Goal: Task Accomplishment & Management: Use online tool/utility

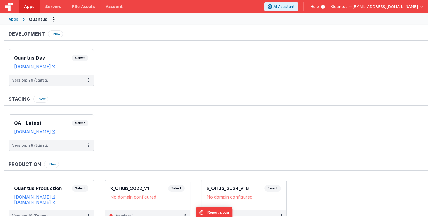
click at [380, 52] on ul "Quantus Dev Select URLs quantusdev.fmbetterforms.com Version: 28 (Edited)" at bounding box center [219, 70] width 420 height 42
click at [353, 6] on span "Quantus —" at bounding box center [342, 6] width 21 height 5
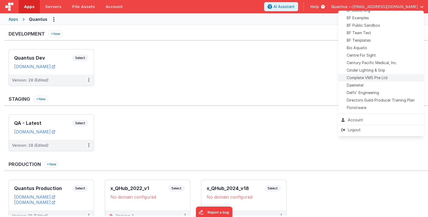
scroll to position [53, 0]
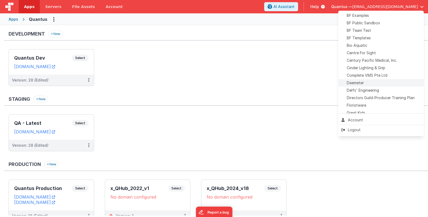
click at [390, 80] on li "Daemeter" at bounding box center [381, 82] width 86 height 7
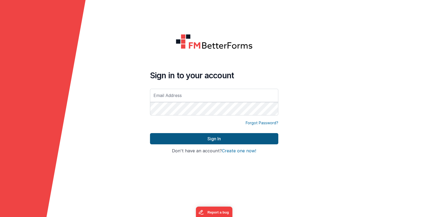
type input "[EMAIL_ADDRESS][DOMAIN_NAME]"
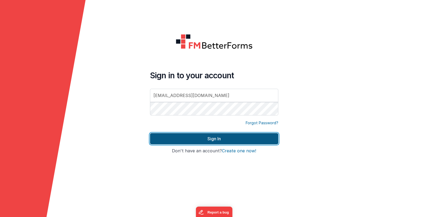
click at [167, 137] on button "Sign In" at bounding box center [214, 138] width 128 height 11
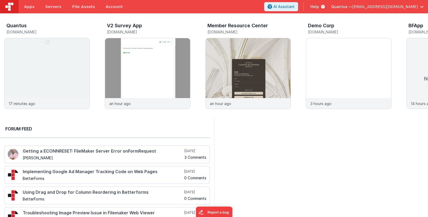
click at [372, 7] on span "[EMAIL_ADDRESS][DOMAIN_NAME]" at bounding box center [386, 6] width 66 height 5
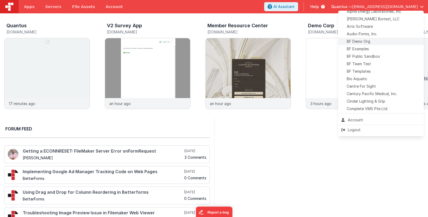
scroll to position [53, 0]
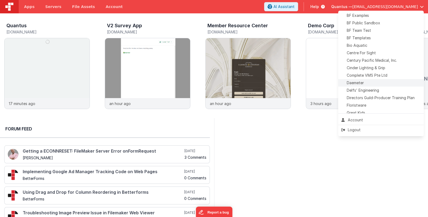
click at [382, 81] on div "Daemeter" at bounding box center [381, 82] width 79 height 5
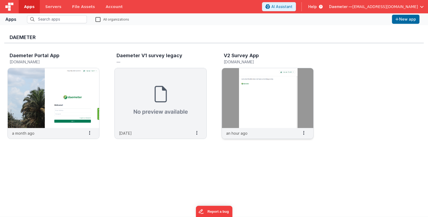
click at [250, 93] on img at bounding box center [268, 98] width 92 height 60
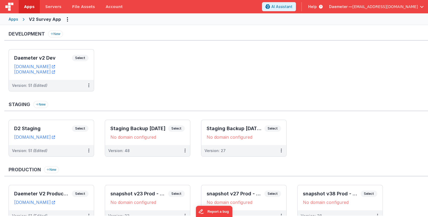
click at [15, 20] on div "Apps" at bounding box center [14, 19] width 10 height 5
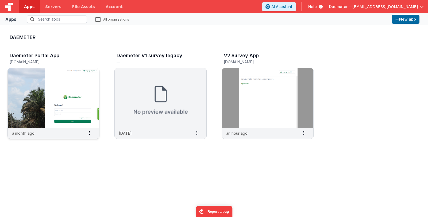
click at [52, 77] on img at bounding box center [54, 98] width 92 height 60
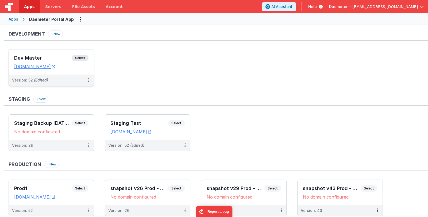
click at [48, 58] on h3 "Dev Master" at bounding box center [43, 57] width 58 height 5
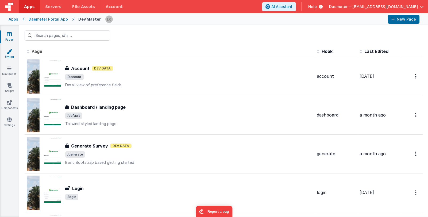
click at [9, 54] on link "Styling" at bounding box center [9, 54] width 19 height 11
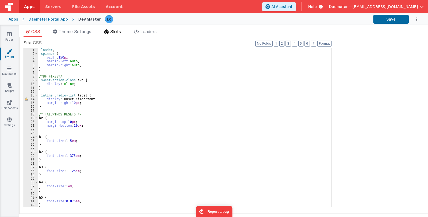
click at [119, 32] on span "Slots" at bounding box center [115, 31] width 11 height 5
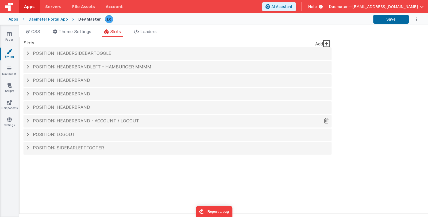
click at [27, 123] on h4 "Position: headerBrand - Account / logout" at bounding box center [177, 121] width 303 height 5
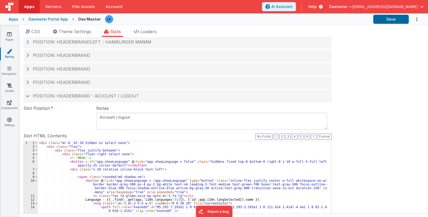
scroll to position [107, 0]
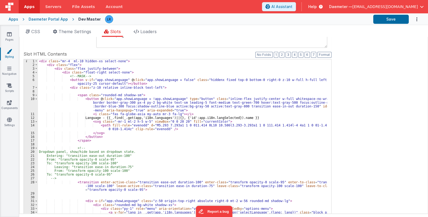
click at [158, 131] on div "< div class = "mr-4 ml-10 hidden-xs select-none" > < div class = "flex" > < div…" at bounding box center [183, 149] width 290 height 181
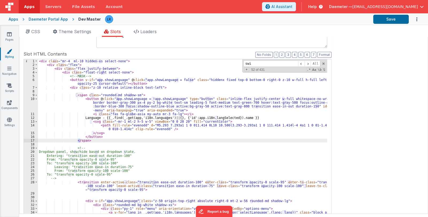
scroll to position [436, 0]
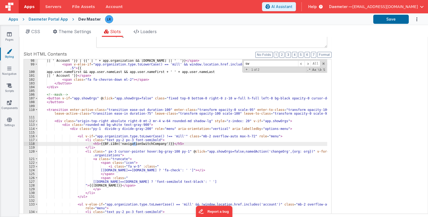
type input "s"
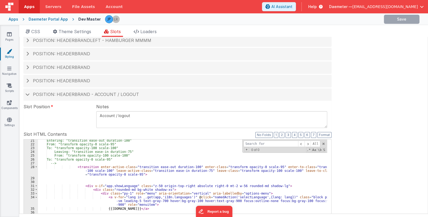
scroll to position [127, 0]
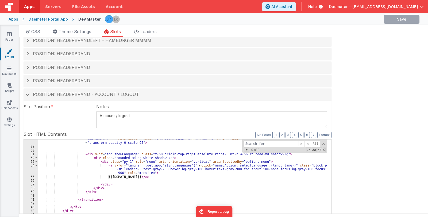
click at [402, 158] on div "Site CSS Format 7 6 5 4 3 2 1 No Folds 1 2 3 4 5 6 7 8 9 10 11 12 13 14 15 16 1…" at bounding box center [223, 125] width 409 height 177
click at [10, 89] on link "Scripts" at bounding box center [9, 88] width 19 height 11
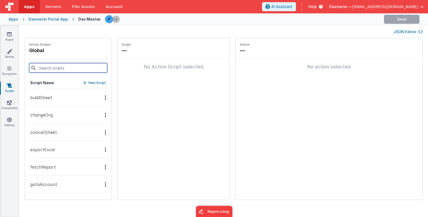
click at [51, 68] on input at bounding box center [68, 68] width 78 height 10
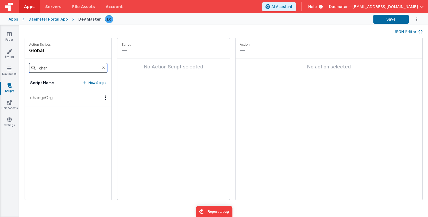
type input "chan"
click at [102, 69] on icon at bounding box center [103, 68] width 3 height 18
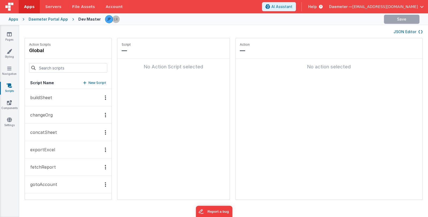
click at [12, 17] on div "Apps" at bounding box center [14, 19] width 10 height 5
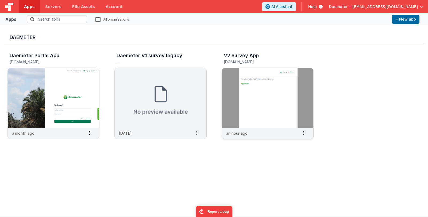
click at [276, 96] on img at bounding box center [268, 98] width 92 height 60
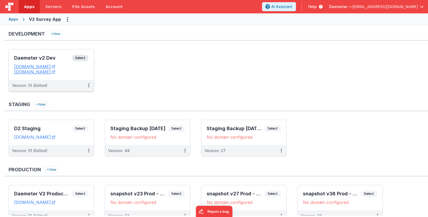
click at [44, 58] on h3 "Daemeter v2 Dev" at bounding box center [43, 57] width 58 height 5
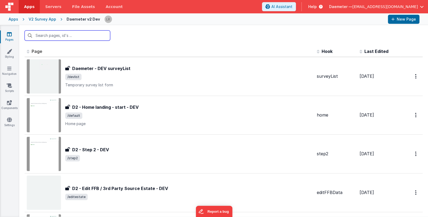
click at [81, 35] on input "text" at bounding box center [68, 36] width 86 height 10
click at [366, 49] on span "Last Edited" at bounding box center [377, 51] width 24 height 5
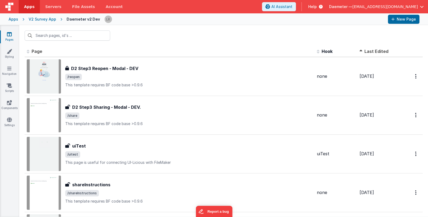
click at [366, 51] on span "Last Edited" at bounding box center [377, 51] width 24 height 5
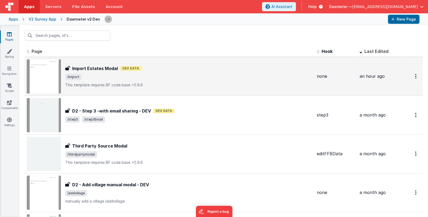
click at [236, 70] on div "Import Estates Modal Dev Data" at bounding box center [189, 68] width 248 height 6
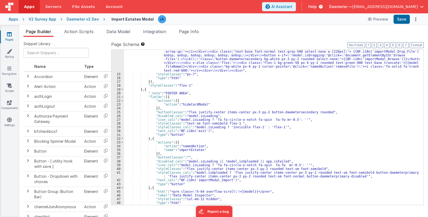
scroll to position [175, 0]
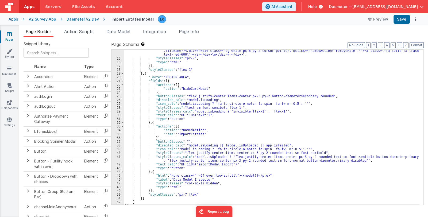
click at [12, 38] on link "Pages" at bounding box center [9, 37] width 19 height 11
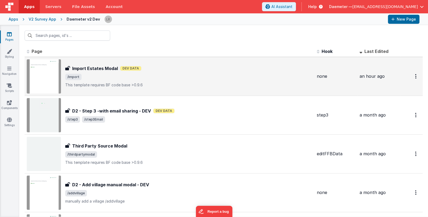
click at [163, 74] on span "/import" at bounding box center [189, 77] width 248 height 6
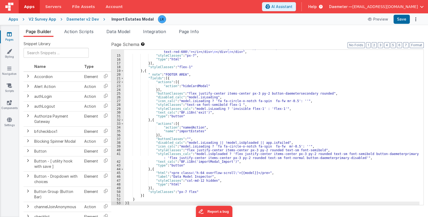
scroll to position [178, 0]
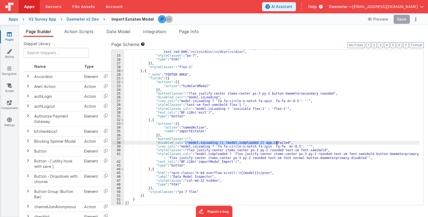
drag, startPoint x: 185, startPoint y: 143, endPoint x: 277, endPoint y: 142, distance: 92.1
click at [277, 142] on div ""html" : "<div class= \" text-gray-900 font-normal text-base \" >{{BF.i18n('imp…" at bounding box center [272, 71] width 296 height 285
click at [193, 154] on div ""html" : "<div class= \" text-gray-900 font-normal text-base \" >{{BF.i18n('imp…" at bounding box center [272, 71] width 296 height 285
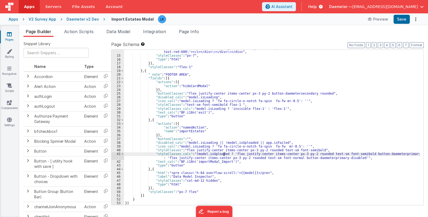
click at [223, 153] on div ""html" : "<div class= \" text-gray-900 font-normal text-base \" >{{BF.i18n('imp…" at bounding box center [272, 71] width 296 height 285
drag, startPoint x: 222, startPoint y: 153, endPoint x: 194, endPoint y: 154, distance: 27.8
click at [194, 154] on div ""html" : "<div class= \" text-gray-900 font-normal text-base \" >{{BF.i18n('imp…" at bounding box center [272, 71] width 296 height 285
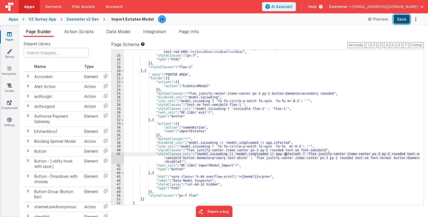
click at [403, 20] on button "Save" at bounding box center [402, 19] width 16 height 9
click at [120, 31] on span "Data Model" at bounding box center [118, 31] width 24 height 5
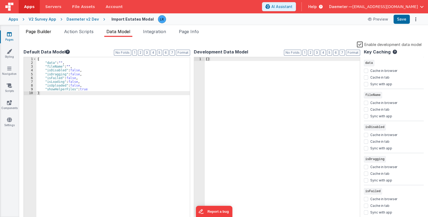
click at [44, 29] on span "Page Builder" at bounding box center [39, 31] width 26 height 5
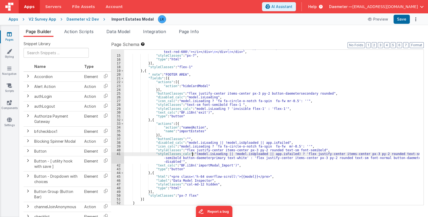
click at [192, 154] on div ""html" : "<div class= \" text-gray-900 font-normal text-base \" >{{BF.i18n('imp…" at bounding box center [272, 71] width 296 height 285
click at [194, 153] on div ""html" : "<div class= \" text-gray-900 font-normal text-base \" >{{BF.i18n('imp…" at bounding box center [272, 71] width 296 height 285
click at [229, 154] on div ""html" : "<div class= \" text-gray-900 font-normal text-base \" >{{BF.i18n('imp…" at bounding box center [272, 71] width 296 height 285
click at [193, 153] on div ""html" : "<div class= \" text-gray-900 font-normal text-base \" >{{BF.i18n('imp…" at bounding box center [272, 71] width 296 height 285
click at [227, 154] on div ""html" : "<div class= \" text-gray-900 font-normal text-base \" >{{BF.i18n('imp…" at bounding box center [272, 71] width 296 height 285
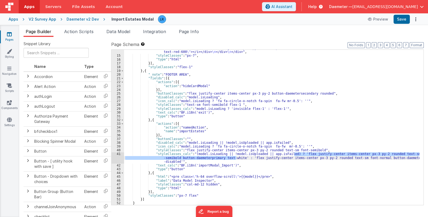
drag, startPoint x: 294, startPoint y: 154, endPoint x: 236, endPoint y: 157, distance: 58.2
click at [236, 157] on div ""html" : "<div class= \" text-gray-900 font-normal text-base \" >{{BF.i18n('imp…" at bounding box center [272, 71] width 296 height 285
drag, startPoint x: 292, startPoint y: 153, endPoint x: 238, endPoint y: 157, distance: 54.7
click at [238, 157] on div ""html" : "<div class= \" text-gray-900 font-normal text-base \" >{{BF.i18n('imp…" at bounding box center [272, 71] width 296 height 285
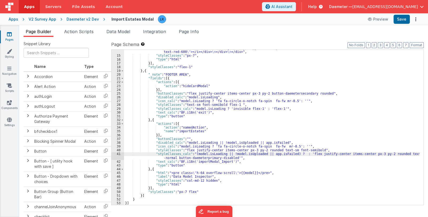
click at [298, 154] on div ""html" : "<div class= \" text-gray-900 font-normal text-base \" >{{BF.i18n('imp…" at bounding box center [272, 71] width 296 height 285
click at [216, 156] on div ""html" : "<div class= \" text-gray-900 font-normal text-base \" >{{BF.i18n('imp…" at bounding box center [272, 71] width 296 height 285
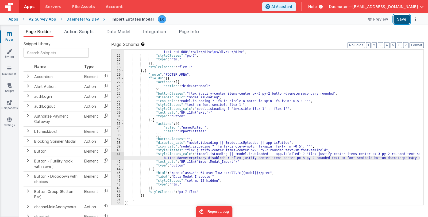
click at [406, 18] on button "Save" at bounding box center [402, 19] width 16 height 9
click at [187, 32] on span "Page Info" at bounding box center [189, 31] width 20 height 5
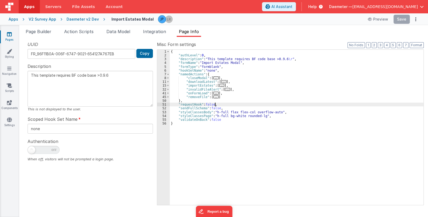
click at [263, 103] on div "{ "authLevel" : 0 , "description" : "This template requires BF code base >0.9.6…" at bounding box center [297, 131] width 254 height 163
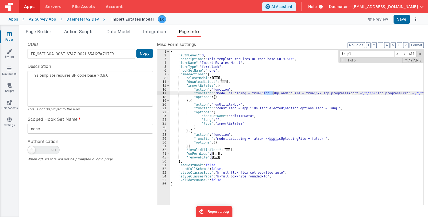
type input "isupl"
drag, startPoint x: 258, startPoint y: 93, endPoint x: 290, endPoint y: 93, distance: 32.1
click at [290, 93] on div "{ "authLevel" : 0 , "description" : "This template requires BF code base >0.9.6…" at bounding box center [297, 131] width 254 height 163
click at [36, 30] on span "Page Builder" at bounding box center [39, 31] width 26 height 5
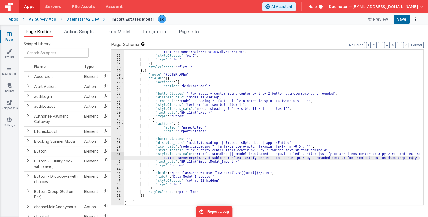
click at [211, 141] on div ""html" : "<div class= \" text-gray-900 font-normal text-base \" >{{BF.i18n('imp…" at bounding box center [272, 71] width 296 height 285
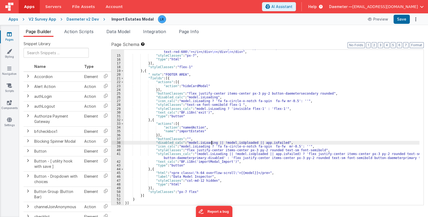
click at [277, 143] on div ""html" : "<div class= \" text-gray-900 font-normal text-base \" >{{BF.i18n('imp…" at bounding box center [272, 71] width 296 height 285
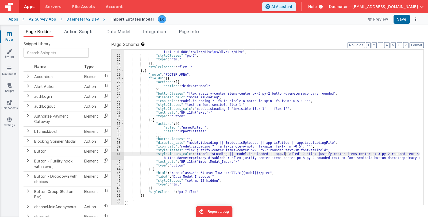
click at [286, 154] on div ""html" : "<div class= \" text-gray-900 font-normal text-base \" >{{BF.i18n('imp…" at bounding box center [272, 71] width 296 height 285
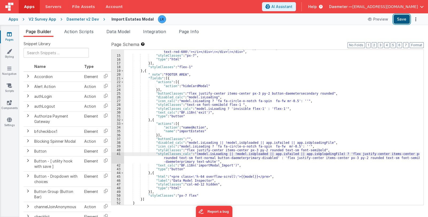
click at [407, 21] on button "Save" at bounding box center [402, 19] width 16 height 9
click at [196, 32] on span "Page Info" at bounding box center [189, 31] width 20 height 5
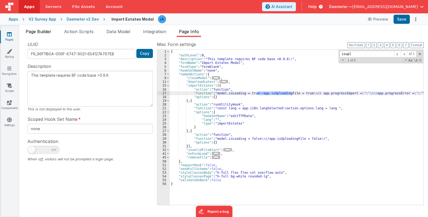
click at [46, 33] on span "Page Builder" at bounding box center [39, 31] width 26 height 5
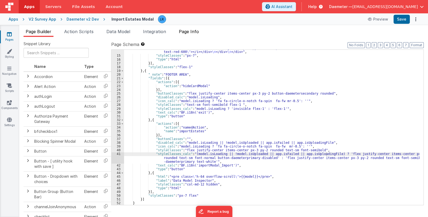
click at [196, 30] on span "Page Info" at bounding box center [189, 31] width 20 height 5
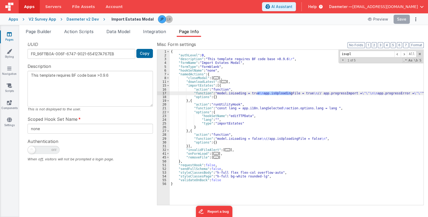
click at [162, 93] on div "17" at bounding box center [163, 94] width 13 height 4
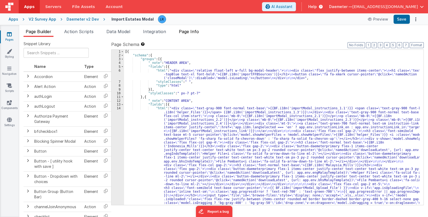
click at [191, 33] on span "Page Info" at bounding box center [189, 31] width 20 height 5
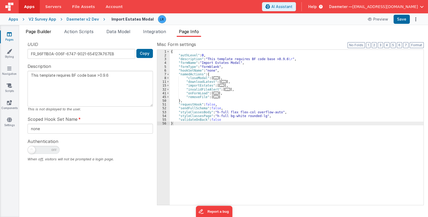
click at [53, 34] on li "Page Builder" at bounding box center [39, 32] width 30 height 9
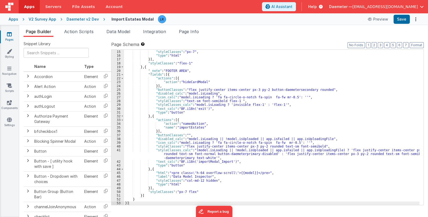
scroll to position [182, 0]
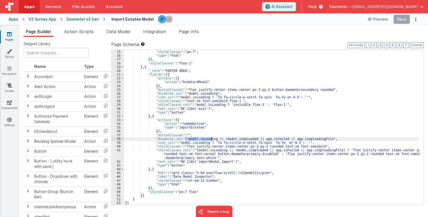
drag, startPoint x: 186, startPoint y: 139, endPoint x: 211, endPoint y: 139, distance: 25.4
click at [211, 139] on div ""html" : "<div class= \" text-gray-900 font-normal text-base \" >{{BF.i18n('imp…" at bounding box center [272, 67] width 296 height 285
drag, startPoint x: 285, startPoint y: 140, endPoint x: 318, endPoint y: 139, distance: 32.9
click at [318, 139] on div ""html" : "<div class= \" text-gray-900 font-normal text-base \" >{{BF.i18n('imp…" at bounding box center [272, 67] width 296 height 285
click at [194, 33] on span "Page Info" at bounding box center [189, 31] width 20 height 5
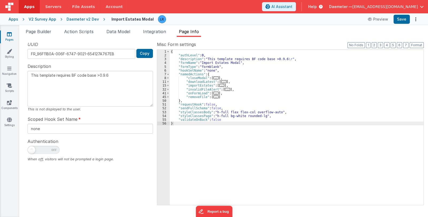
click at [220, 85] on span "..." at bounding box center [221, 85] width 5 height 3
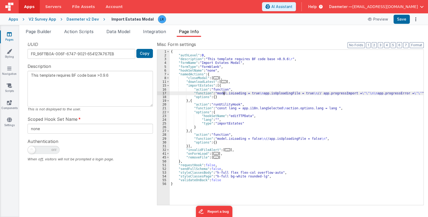
click at [223, 93] on div "{ "authLevel" : 0 , "description" : "This template requires BF code base >0.9.6…" at bounding box center [297, 131] width 254 height 163
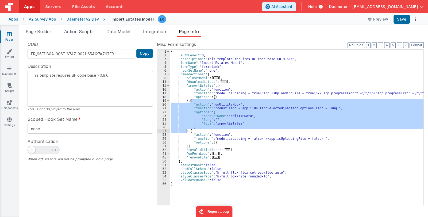
drag, startPoint x: 190, startPoint y: 100, endPoint x: 188, endPoint y: 131, distance: 30.9
click at [188, 131] on div "{ "authLevel" : 0 , "description" : "This template requires BF code base >0.9.6…" at bounding box center [297, 131] width 254 height 163
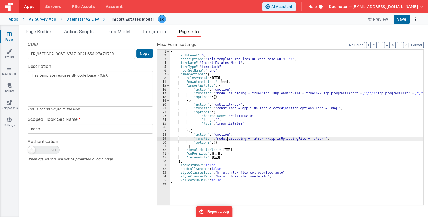
click at [227, 139] on div "{ "authLevel" : 0 , "description" : "This template requires BF code base >0.9.6…" at bounding box center [297, 131] width 254 height 163
click at [164, 138] on div "29" at bounding box center [163, 139] width 13 height 4
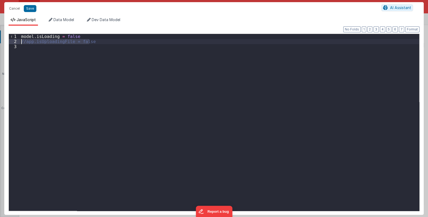
drag, startPoint x: 100, startPoint y: 43, endPoint x: 19, endPoint y: 41, distance: 80.6
click at [19, 41] on div "1 2 3 model . isLoading = false //app.isUploadingFile = false XXXXXXXXXXXXXXXXX…" at bounding box center [214, 123] width 411 height 178
click at [15, 7] on button "Cancel" at bounding box center [14, 8] width 16 height 7
click at [425, 32] on div "Cancel Save AI Assistant JavaScript Data Model Dev Data Model Format 7 6 5 4 3 …" at bounding box center [214, 108] width 428 height 217
click at [356, 14] on div "Cancel Save AI Assistant" at bounding box center [214, 8] width 420 height 13
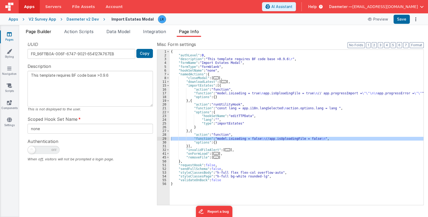
click at [44, 31] on span "Page Builder" at bounding box center [39, 31] width 26 height 5
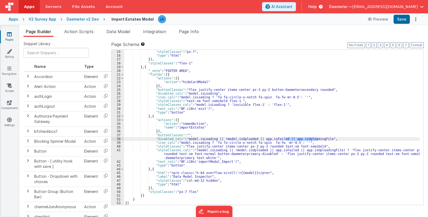
click at [284, 139] on div ""html" : "<div class= \" text-gray-900 font-normal text-base \" >{{BF.i18n('imp…" at bounding box center [272, 67] width 296 height 285
drag, startPoint x: 284, startPoint y: 139, endPoint x: 316, endPoint y: 138, distance: 32.7
click at [316, 138] on div ""html" : "<div class= \" text-gray-900 font-normal text-base \" >{{BF.i18n('imp…" at bounding box center [272, 67] width 296 height 285
drag, startPoint x: 317, startPoint y: 137, endPoint x: 285, endPoint y: 138, distance: 32.4
click at [285, 138] on div ""html" : "<div class= \" text-gray-900 font-normal text-base \" >{{BF.i18n('imp…" at bounding box center [272, 67] width 296 height 285
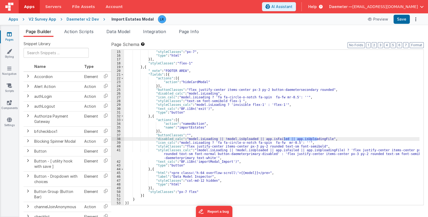
click at [292, 141] on div ""html" : "<div class= \" text-gray-900 font-normal text-base \" >{{BF.i18n('imp…" at bounding box center [272, 67] width 296 height 285
drag, startPoint x: 284, startPoint y: 140, endPoint x: 318, endPoint y: 139, distance: 34.0
click at [318, 139] on div ""html" : "<div class= \" text-gray-900 font-normal text-base \" >{{BF.i18n('imp…" at bounding box center [272, 67] width 296 height 285
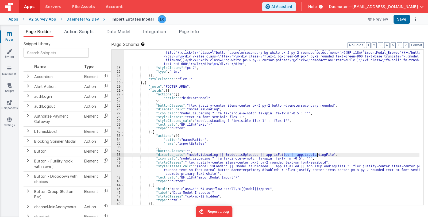
scroll to position [166, 0]
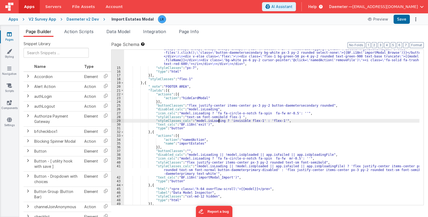
click at [219, 121] on div ""html" : "<div class= \" text-gray-900 font-normal text-base \" >{{BF.i18n('imp…" at bounding box center [272, 83] width 296 height 285
click at [192, 121] on div ""html" : "<div class= \" text-gray-900 font-normal text-base \" >{{BF.i18n('imp…" at bounding box center [272, 83] width 296 height 285
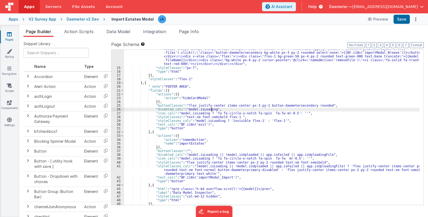
click at [212, 110] on div ""html" : "<div class= \" text-gray-900 font-normal text-base \" >{{BF.i18n('imp…" at bounding box center [272, 83] width 296 height 285
click at [192, 121] on div ""html" : "<div class= \" text-gray-900 font-normal text-base \" >{{BF.i18n('imp…" at bounding box center [272, 83] width 296 height 285
drag, startPoint x: 185, startPoint y: 109, endPoint x: 253, endPoint y: 110, distance: 68.0
click at [253, 110] on div ""html" : "<div class= \" text-gray-900 font-normal text-base \" >{{BF.i18n('imp…" at bounding box center [272, 83] width 296 height 285
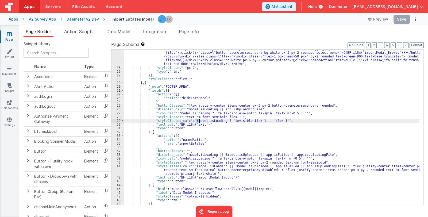
drag, startPoint x: 195, startPoint y: 121, endPoint x: 199, endPoint y: 121, distance: 4.3
click at [199, 121] on div ""html" : "<div class= \" text-gray-900 font-normal text-base \" >{{BF.i18n('imp…" at bounding box center [272, 83] width 296 height 285
drag, startPoint x: 193, startPoint y: 120, endPoint x: 220, endPoint y: 121, distance: 26.8
click at [220, 121] on div ""html" : "<div class= \" text-gray-900 font-normal text-base \" >{{BF.i18n('imp…" at bounding box center [272, 83] width 296 height 285
paste textarea
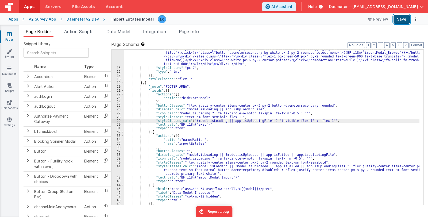
click at [401, 20] on button "Save" at bounding box center [402, 19] width 16 height 9
click at [350, 7] on span "Daemeter —" at bounding box center [340, 6] width 23 height 5
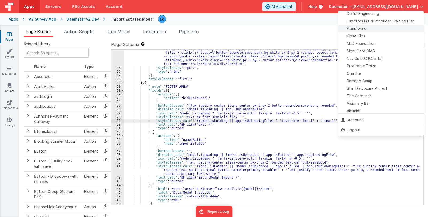
scroll to position [133, 0]
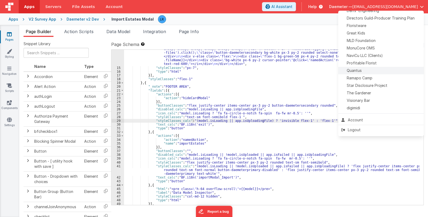
click at [375, 69] on div "Quantus" at bounding box center [381, 70] width 79 height 5
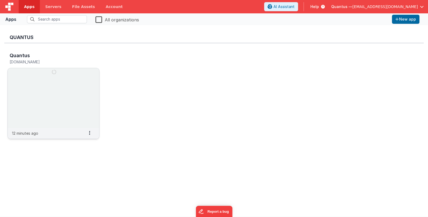
click at [66, 85] on img at bounding box center [54, 98] width 92 height 60
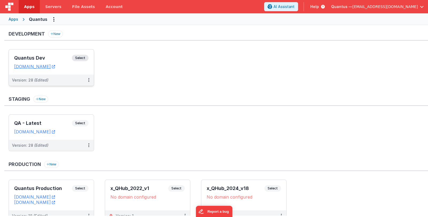
click at [50, 53] on div "Quantus Dev Select URLs quantusdev.fmbetterforms.com" at bounding box center [51, 62] width 85 height 25
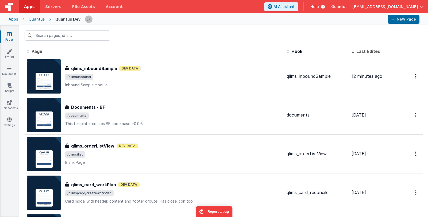
click at [372, 52] on span "Last Edited" at bounding box center [369, 51] width 24 height 5
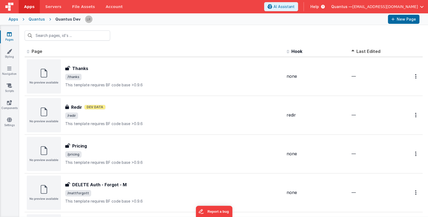
click at [371, 52] on span "Last Edited" at bounding box center [369, 51] width 24 height 5
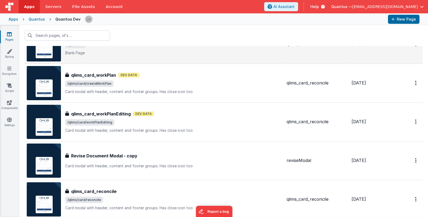
scroll to position [134, 0]
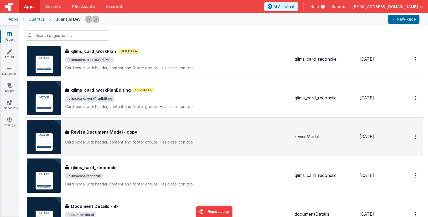
click at [186, 138] on div "Revise Document Modal - copy Revise Document Modal - copy Card modal with heade…" at bounding box center [177, 137] width 225 height 16
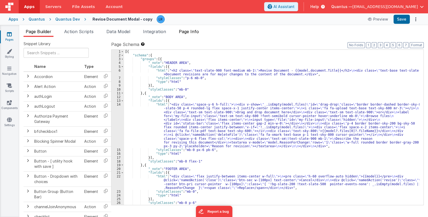
click at [195, 29] on span "Page Info" at bounding box center [189, 31] width 20 height 5
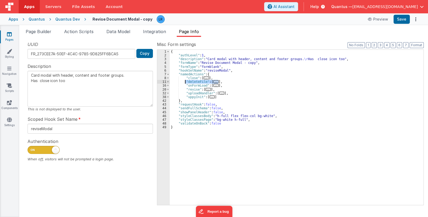
drag, startPoint x: 218, startPoint y: 81, endPoint x: 185, endPoint y: 81, distance: 33.4
click at [185, 81] on div "{ "authLevel" : 1 , "description" : "Card modal with header, content and footer…" at bounding box center [297, 131] width 254 height 163
click at [7, 33] on icon at bounding box center [9, 34] width 5 height 5
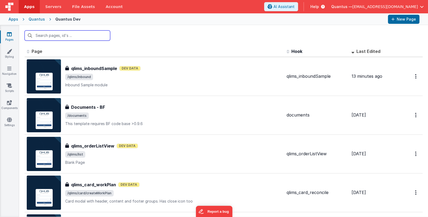
click at [75, 36] on input "text" at bounding box center [68, 36] width 86 height 10
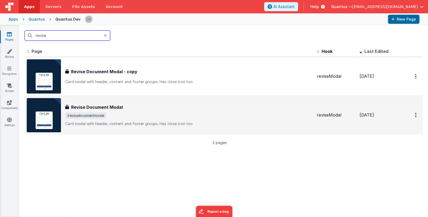
type input "revise"
click at [172, 113] on span "/revisedocumentmodal" at bounding box center [189, 116] width 248 height 6
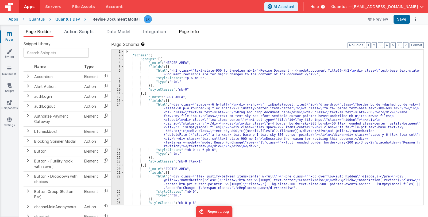
click at [188, 30] on span "Page Info" at bounding box center [189, 31] width 20 height 5
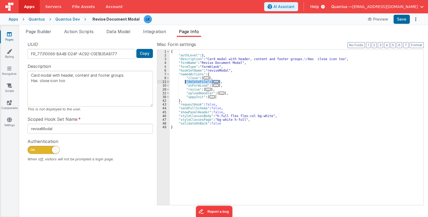
drag, startPoint x: 222, startPoint y: 82, endPoint x: 185, endPoint y: 81, distance: 36.7
click at [185, 81] on div "{ "authLevel" : 1 , "description" : "Card modal with header, content and footer…" at bounding box center [297, 131] width 254 height 163
paste textarea
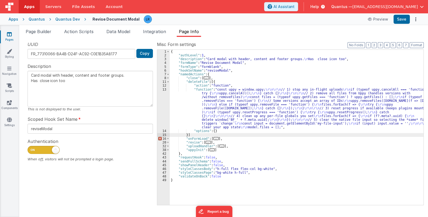
type textarea "Card modal with header, content and footer groups. Has close icon too"
click at [228, 110] on div "{ "authLevel" : 1 , "description" : "Card modal with header, content and footer…" at bounding box center [297, 131] width 254 height 163
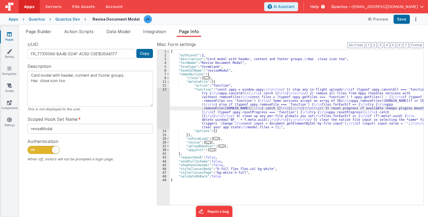
click at [162, 108] on div "13" at bounding box center [163, 109] width 13 height 42
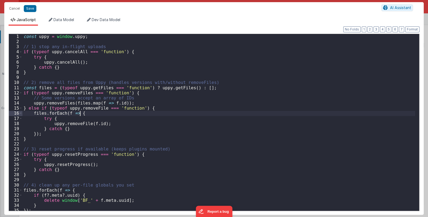
click at [162, 108] on div "const uppy = window . uppy ; // 1) stop any in-flight uploads if ( typeof uppy …" at bounding box center [218, 127] width 393 height 187
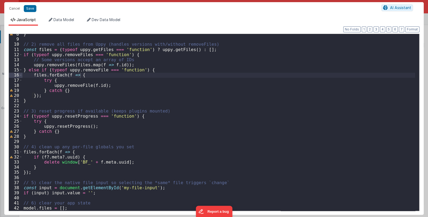
click at [264, 167] on div "} // 2) remove all files from Uppy (handles versions with/without removeFiles) …" at bounding box center [218, 125] width 393 height 187
click at [16, 11] on button "Cancel" at bounding box center [14, 8] width 16 height 7
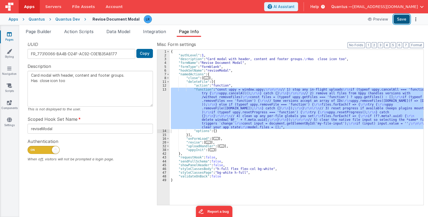
click at [398, 18] on button "Save" at bounding box center [402, 19] width 16 height 9
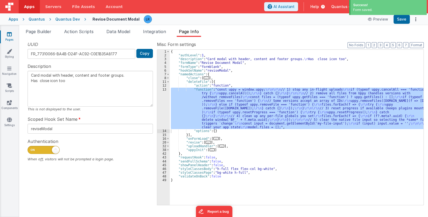
click at [8, 35] on icon at bounding box center [9, 34] width 5 height 5
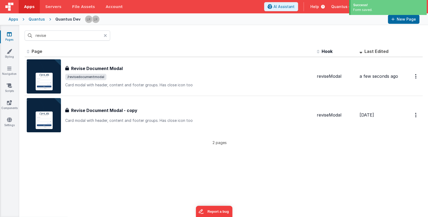
click at [105, 36] on icon at bounding box center [105, 35] width 3 height 4
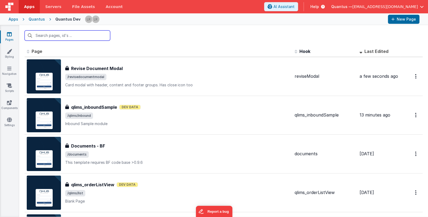
click at [98, 36] on input "text" at bounding box center [68, 36] width 86 height 10
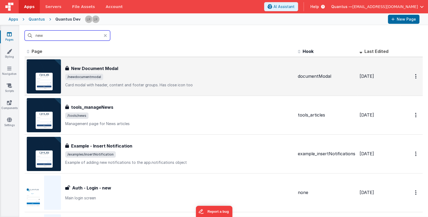
type input "new"
click at [147, 73] on div "New Document Modal New Document Modal /newdocumentmodal Card modal with header,…" at bounding box center [179, 76] width 229 height 22
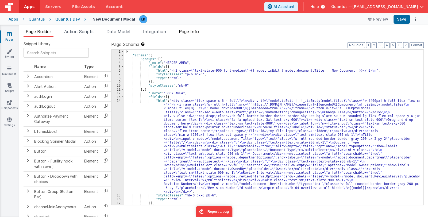
click at [192, 31] on span "Page Info" at bounding box center [189, 31] width 20 height 5
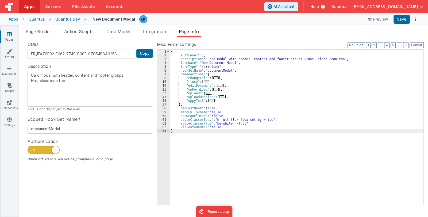
click at [223, 78] on div "{ "authLevel" : 1 , "description" : "Card modal with header, content and footer…" at bounding box center [297, 131] width 254 height 163
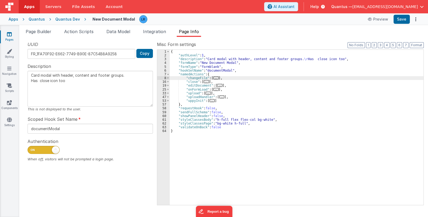
type textarea "Card modal with header, content and footer groups. Has close icon too"
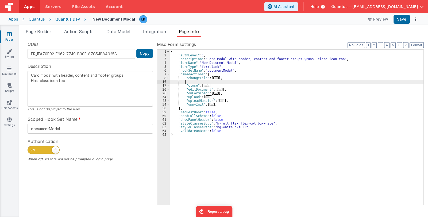
paste textarea
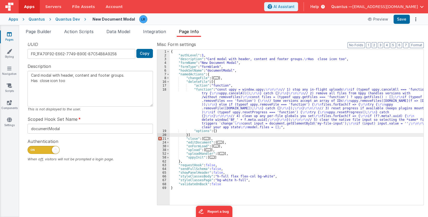
type textarea "Card modal with header, content and footer groups. Has close icon too"
click at [398, 19] on button "Save" at bounding box center [402, 19] width 16 height 9
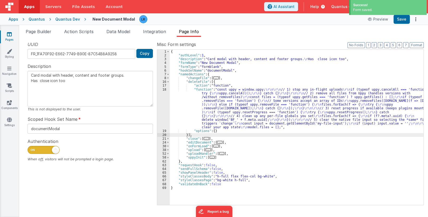
click at [187, 78] on div "{ "authLevel" : 1 , "description" : "Card modal with header, content and footer…" at bounding box center [297, 131] width 254 height 163
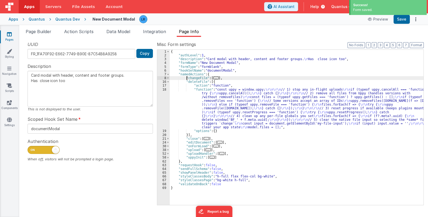
type textarea "Card modal with header, content and footer groups. Has close icon too"
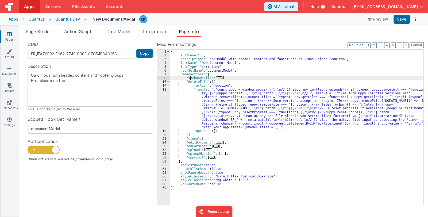
type textarea "Card modal with header, content and footer groups. Has close icon too"
drag, startPoint x: 193, startPoint y: 78, endPoint x: 210, endPoint y: 78, distance: 17.4
click at [210, 78] on div "{ "authLevel" : 1 , "description" : "Card modal with header, content and footer…" at bounding box center [297, 131] width 254 height 163
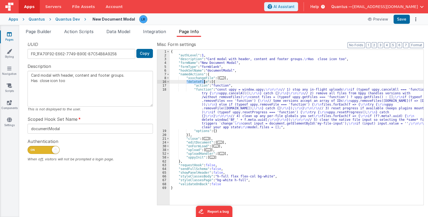
drag, startPoint x: 187, startPoint y: 82, endPoint x: 204, endPoint y: 82, distance: 16.9
click at [204, 82] on div "{ "authLevel" : 1 , "description" : "Card modal with header, content and footer…" at bounding box center [297, 131] width 254 height 163
type textarea "Card modal with header, content and footer groups. Has close icon too"
click at [403, 21] on button "Save" at bounding box center [402, 19] width 16 height 9
click at [220, 77] on span "..." at bounding box center [221, 78] width 5 height 3
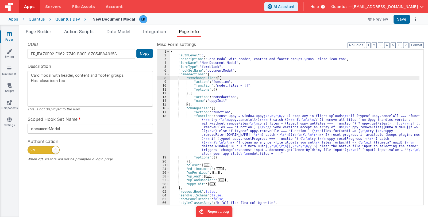
click at [225, 137] on div "{ "authLevel" : 1 , "description" : "Card modal with header, content and footer…" at bounding box center [295, 131] width 250 height 163
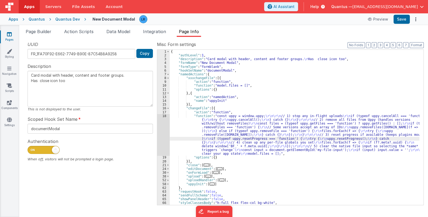
click at [163, 139] on div "18" at bounding box center [163, 135] width 13 height 42
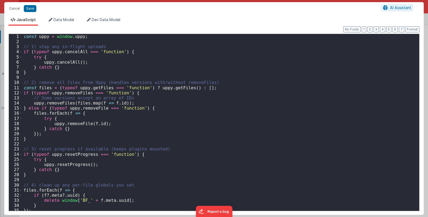
click at [163, 139] on div "Cancel Save AI Assistant JavaScript Data Model Dev Data Model Format 7 6 5 4 3 …" at bounding box center [214, 108] width 428 height 217
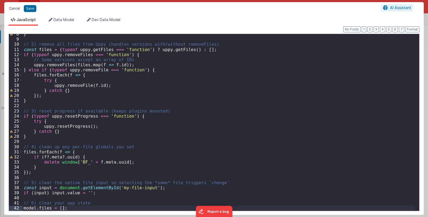
click at [16, 9] on button "Cancel" at bounding box center [14, 8] width 16 height 7
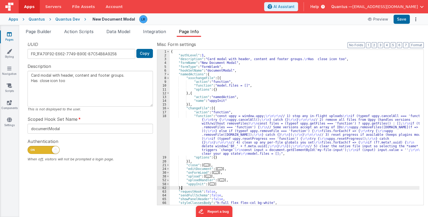
click at [210, 186] on span "..." at bounding box center [212, 184] width 5 height 3
click at [211, 184] on span "..." at bounding box center [212, 184] width 5 height 3
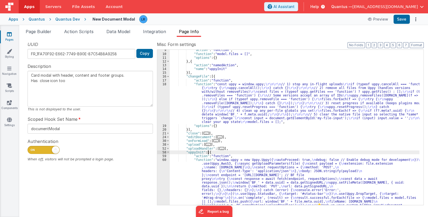
scroll to position [79, 0]
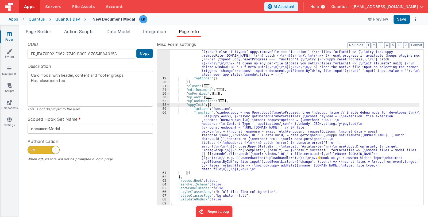
click at [227, 153] on div ""function" : "const uppy = window.uppy; \r\n\r\n // 1) stop any in-flight uploa…" at bounding box center [295, 135] width 250 height 201
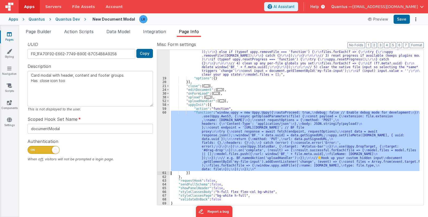
click at [160, 144] on div "60" at bounding box center [163, 141] width 13 height 61
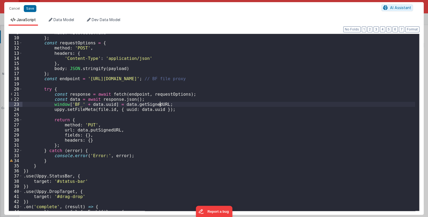
scroll to position [0, 0]
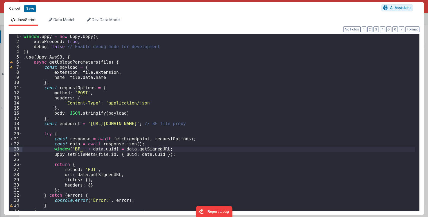
click at [10, 9] on button "Cancel" at bounding box center [14, 8] width 16 height 7
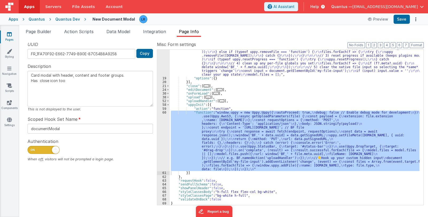
click at [11, 40] on link "Pages" at bounding box center [9, 37] width 19 height 11
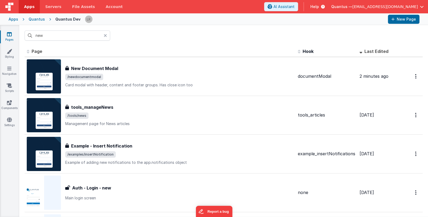
click at [106, 36] on icon at bounding box center [105, 35] width 3 height 4
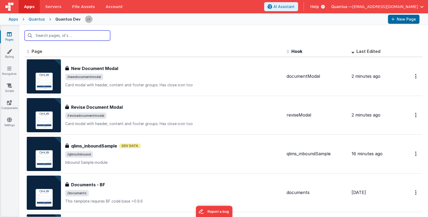
click at [85, 36] on input "text" at bounding box center [68, 36] width 86 height 10
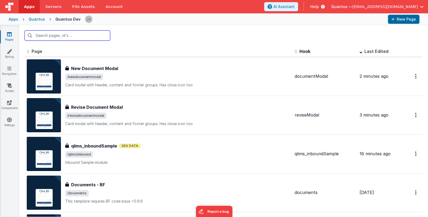
click at [67, 37] on input "text" at bounding box center [68, 36] width 86 height 10
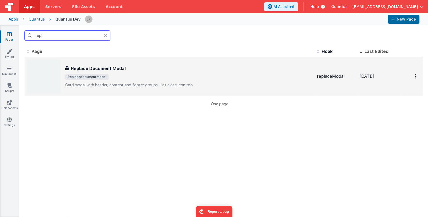
type input "repl"
click at [128, 69] on div "Replace Document Modal" at bounding box center [189, 68] width 248 height 6
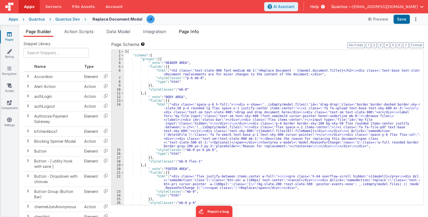
click at [187, 31] on span "Page Info" at bounding box center [189, 31] width 20 height 5
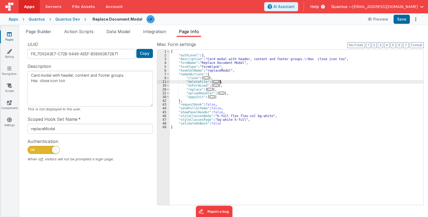
click at [221, 81] on div "{ "authLevel" : 1 , "description" : "Card modal with header, content and footer…" at bounding box center [297, 131] width 254 height 163
drag, startPoint x: 221, startPoint y: 81, endPoint x: 185, endPoint y: 81, distance: 35.6
click at [185, 81] on div "{ "authLevel" : 1 , "description" : "Card modal with header, content and footer…" at bounding box center [297, 131] width 254 height 163
type textarea "Card modal with header, content and footer groups. Has close icon too"
click at [8, 34] on icon at bounding box center [9, 34] width 5 height 5
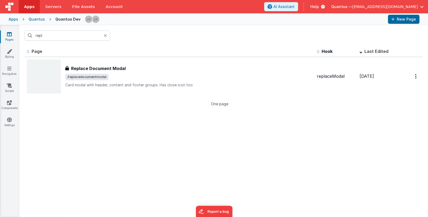
click at [106, 36] on icon at bounding box center [105, 35] width 3 height 4
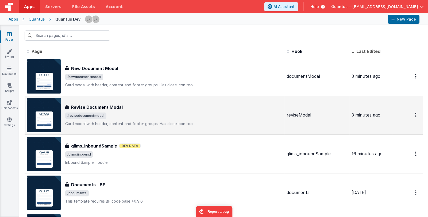
click at [139, 109] on div "Revise Document Modal" at bounding box center [173, 107] width 217 height 6
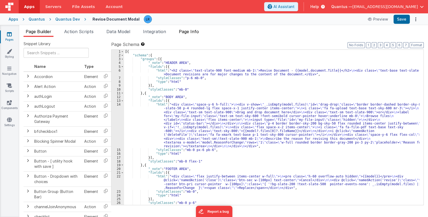
click at [189, 31] on span "Page Info" at bounding box center [189, 31] width 20 height 5
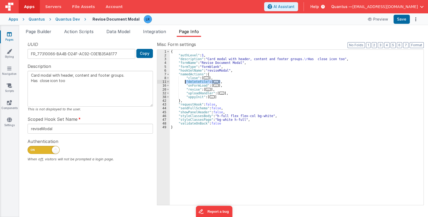
drag, startPoint x: 221, startPoint y: 81, endPoint x: 185, endPoint y: 81, distance: 36.1
click at [185, 81] on div "{ "authLevel" : 1 , "description" : "Card modal with header, content and footer…" at bounding box center [297, 131] width 254 height 163
click at [210, 97] on span "..." at bounding box center [212, 97] width 5 height 3
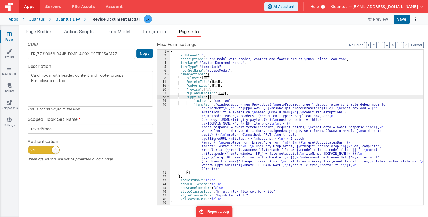
click at [212, 133] on div "{ "authLevel" : 1 , "description" : "Card modal with header, content and footer…" at bounding box center [297, 131] width 254 height 163
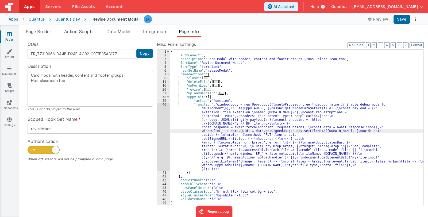
click at [155, 142] on div "UUID FR_77310066-BA4B-D24F-AC92-C0E1B35A8177 Copy Description Card modal with h…" at bounding box center [91, 123] width 134 height 164
click at [163, 139] on div "40" at bounding box center [163, 137] width 13 height 68
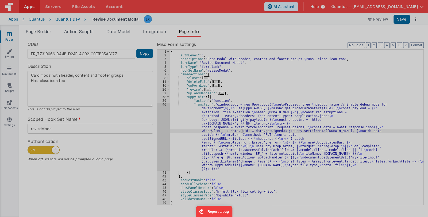
click at [163, 139] on div at bounding box center [214, 108] width 428 height 217
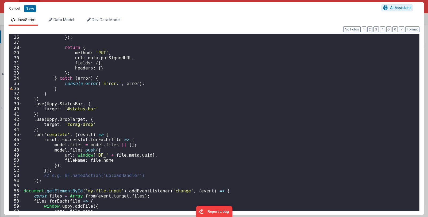
scroll to position [156, 0]
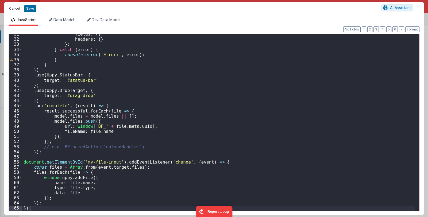
click at [13, 8] on button "Cancel" at bounding box center [14, 8] width 16 height 7
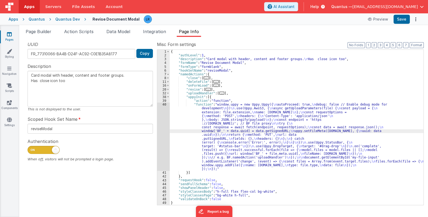
click at [10, 39] on link "Pages" at bounding box center [9, 37] width 19 height 11
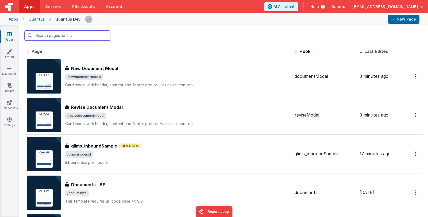
click at [73, 38] on input "text" at bounding box center [68, 36] width 86 height 10
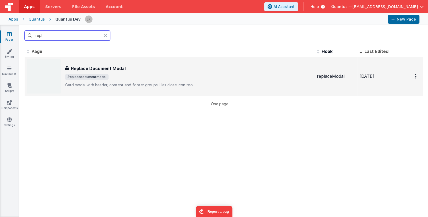
type input "repl"
click at [140, 67] on div "Replace Document Modal" at bounding box center [189, 68] width 248 height 6
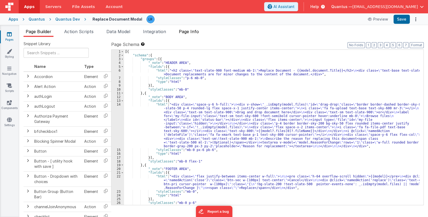
click at [186, 30] on span "Page Info" at bounding box center [189, 31] width 20 height 5
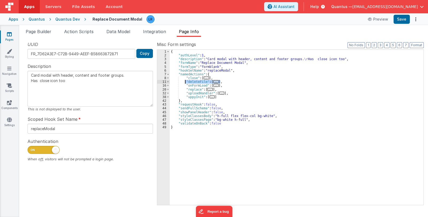
drag, startPoint x: 220, startPoint y: 81, endPoint x: 185, endPoint y: 81, distance: 35.3
click at [185, 81] on div "{ "authLevel" : 1 , "description" : "Card modal with header, content and footer…" at bounding box center [297, 131] width 254 height 163
type textarea "Card modal with header, content and footer groups. Has close icon too"
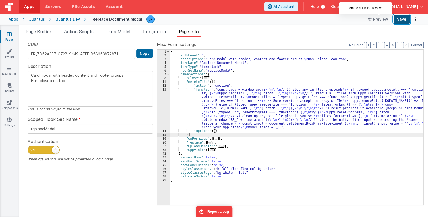
click at [404, 18] on button "Save" at bounding box center [402, 19] width 16 height 9
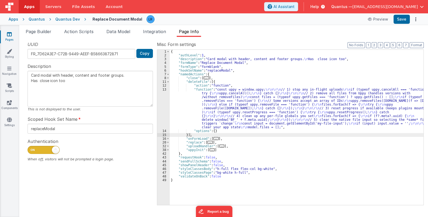
click at [8, 38] on link "Pages" at bounding box center [9, 37] width 19 height 11
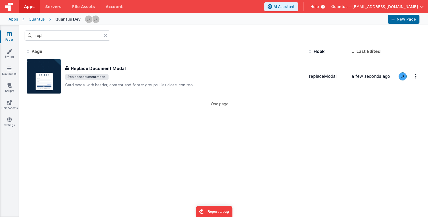
click at [106, 33] on div at bounding box center [107, 36] width 6 height 10
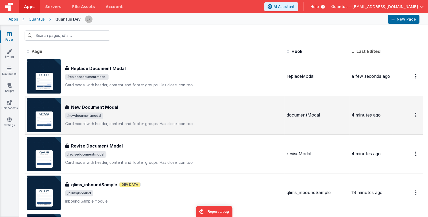
click at [180, 115] on span "/newdocumentmodal" at bounding box center [173, 116] width 217 height 6
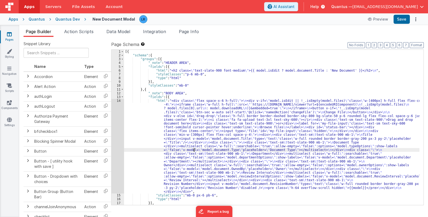
click at [195, 149] on div "[{ "schema" : { "groups" : [{ "_note" : "HEADER AREA" , "fields" : [{ "html" : …" at bounding box center [272, 131] width 296 height 163
click at [117, 160] on div "14" at bounding box center [118, 146] width 13 height 95
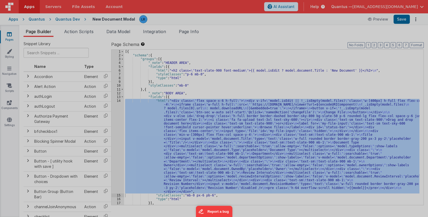
click at [117, 160] on div at bounding box center [214, 103] width 420 height 213
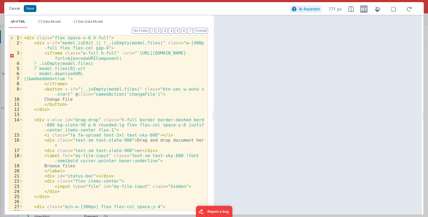
click at [15, 9] on button "Cancel" at bounding box center [14, 8] width 16 height 7
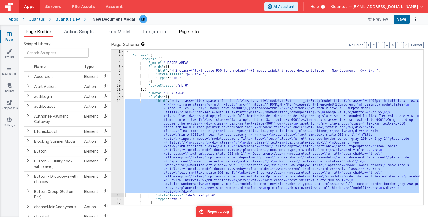
click at [191, 29] on span "Page Info" at bounding box center [189, 31] width 20 height 5
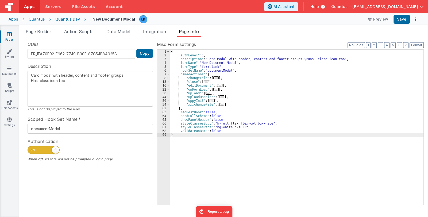
click at [219, 104] on span "..." at bounding box center [221, 104] width 5 height 3
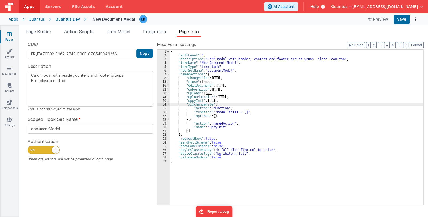
click at [214, 77] on span "..." at bounding box center [216, 78] width 5 height 3
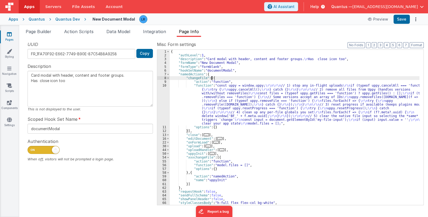
click at [229, 100] on div "{ "authLevel" : 1 , "description" : "Card modal with header, content and footer…" at bounding box center [295, 131] width 250 height 163
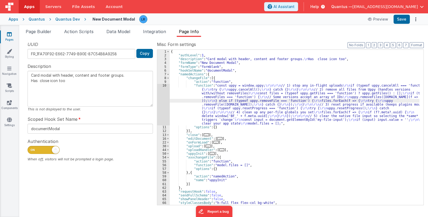
click at [162, 111] on div "10" at bounding box center [163, 105] width 13 height 42
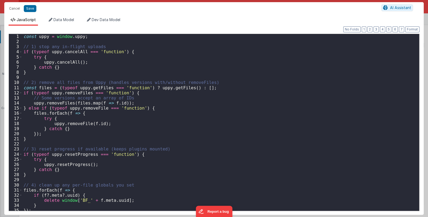
click at [162, 111] on div "Cancel Save AI Assistant JavaScript Data Model Dev Data Model Format 7 6 5 4 3 …" at bounding box center [214, 108] width 428 height 217
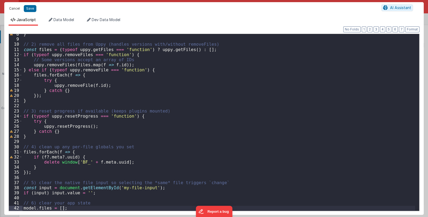
click at [14, 9] on button "Cancel" at bounding box center [14, 8] width 16 height 7
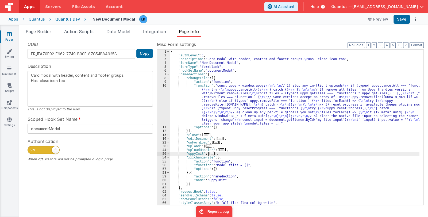
click at [211, 155] on span "..." at bounding box center [212, 153] width 5 height 3
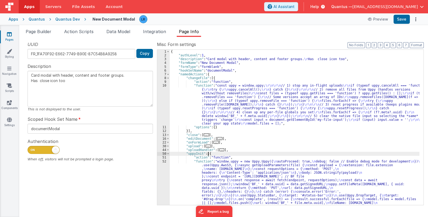
scroll to position [64, 0]
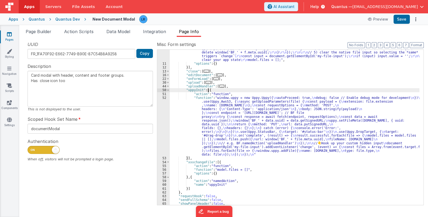
click at [244, 132] on div ""function" : "const uppy = window.uppy; \r\n\r\n // 1) stop any in-flight uploa…" at bounding box center [295, 120] width 250 height 201
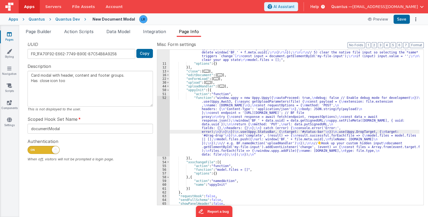
click at [162, 127] on div "52" at bounding box center [163, 126] width 13 height 61
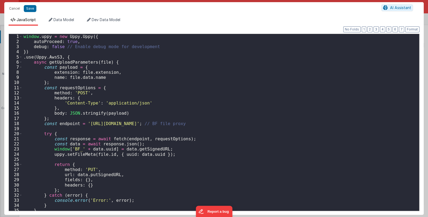
click at [162, 127] on div "Cancel Save AI Assistant JavaScript Data Model Dev Data Model Format 7 6 5 4 3 …" at bounding box center [214, 108] width 428 height 217
click at [184, 124] on div "window . uppy = new Uppy . Uppy ({ autoProceed : true , debug : false // Enable…" at bounding box center [218, 127] width 393 height 187
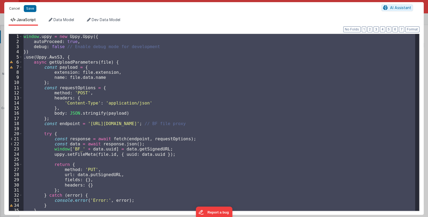
click at [13, 9] on button "Cancel" at bounding box center [14, 8] width 16 height 7
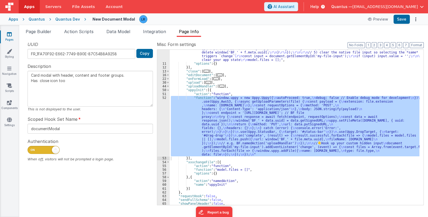
click at [10, 35] on icon at bounding box center [9, 34] width 5 height 5
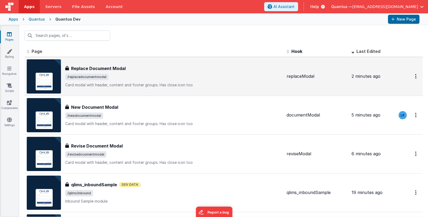
click at [120, 73] on div "Replace Document Modal Replace Document Modal /replacedocumentmodal Card modal …" at bounding box center [173, 76] width 217 height 22
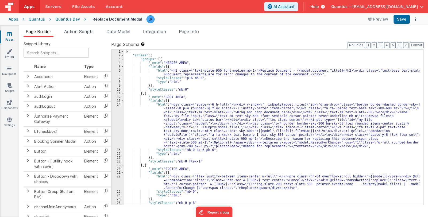
click at [198, 31] on span "Page Info" at bounding box center [189, 31] width 20 height 5
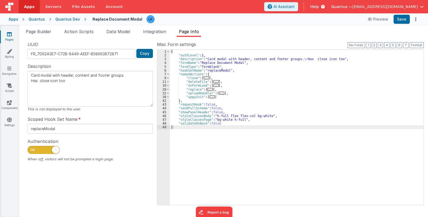
click at [210, 96] on span "..." at bounding box center [212, 97] width 5 height 3
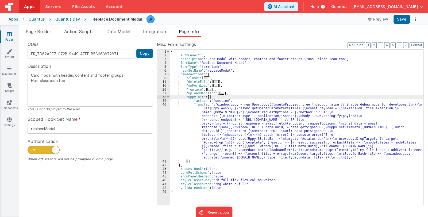
click at [222, 122] on div "{ "authLevel" : 1 , "description" : "Card modal with header, content and footer…" at bounding box center [297, 131] width 254 height 163
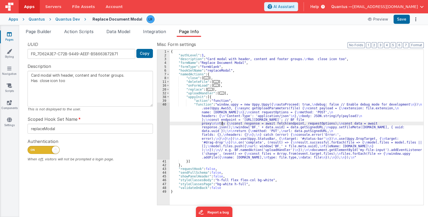
click at [164, 138] on div "40" at bounding box center [163, 131] width 13 height 57
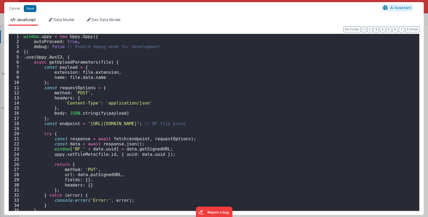
click at [164, 138] on div "Cancel Save AI Assistant JavaScript Data Model Dev Data Model Format 7 6 5 4 3 …" at bounding box center [214, 108] width 428 height 217
click at [178, 126] on div "window . uppy = new Uppy . Uppy ({ autoProceed : true , debug : false // Enable…" at bounding box center [218, 127] width 393 height 187
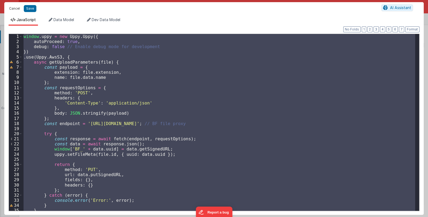
click at [11, 10] on button "Cancel" at bounding box center [14, 8] width 16 height 7
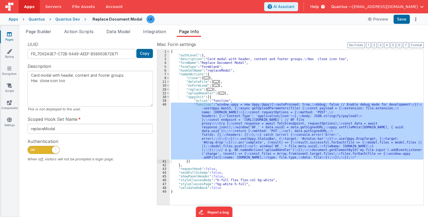
click at [214, 82] on span "..." at bounding box center [216, 81] width 5 height 3
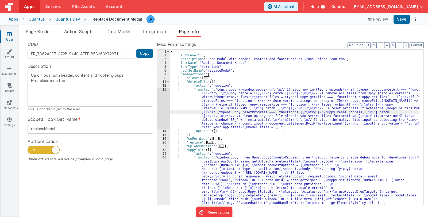
click at [231, 112] on div "{ "authLevel" : 1 , "description" : "Card modal with header, content and footer…" at bounding box center [295, 160] width 250 height 220
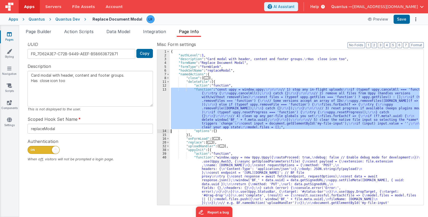
click at [158, 116] on div "13" at bounding box center [163, 109] width 13 height 42
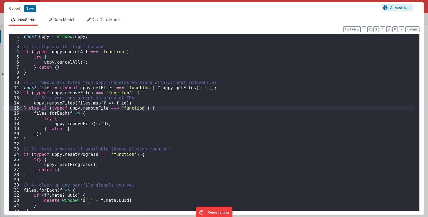
click at [164, 109] on div "const uppy = window . uppy ; // 1) stop any in-flight uploads if ( typeof uppy …" at bounding box center [218, 127] width 393 height 187
click at [169, 111] on div "const uppy = window . uppy ; // 1) stop any in-flight uploads if ( typeof uppy …" at bounding box center [218, 127] width 393 height 187
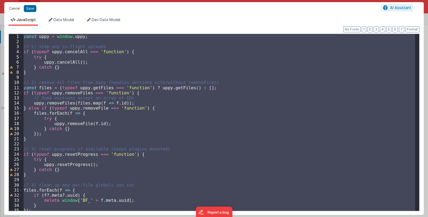
click at [11, 8] on button "Cancel" at bounding box center [14, 8] width 16 height 7
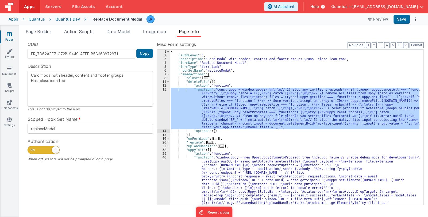
click at [12, 33] on link "Pages" at bounding box center [9, 37] width 19 height 11
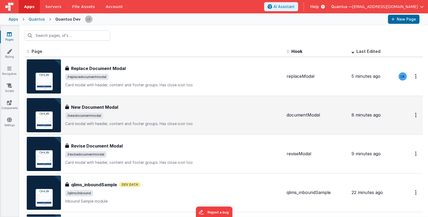
click at [146, 111] on div "New Document Modal New Document Modal /newdocumentmodal Card modal with header,…" at bounding box center [173, 115] width 217 height 22
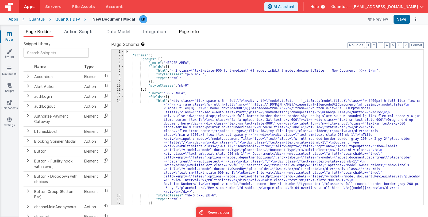
click at [191, 33] on span "Page Info" at bounding box center [189, 31] width 20 height 5
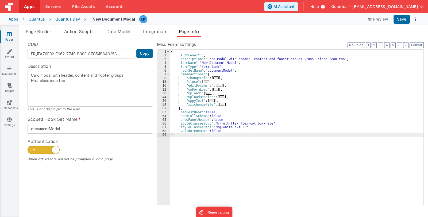
click at [187, 78] on div "{ "authLevel" : 1 , "description" : "Card modal with header, content and footer…" at bounding box center [297, 131] width 254 height 163
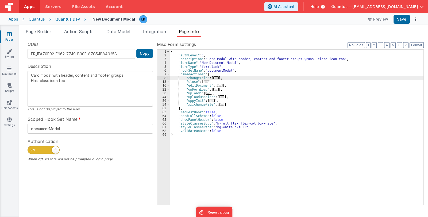
type textarea "Card modal with header, content and footer groups. Has close icon too"
click at [191, 105] on div "{ "authLevel" : 1 , "description" : "Card modal with header, content and footer…" at bounding box center [297, 131] width 254 height 163
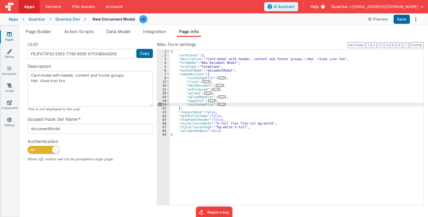
click at [192, 104] on div "{ "authLevel" : 1 , "description" : "Card modal with header, content and footer…" at bounding box center [297, 131] width 254 height 163
type textarea "Card modal with header, content and footer groups. Has close icon too"
click at [402, 18] on button "Save" at bounding box center [402, 19] width 16 height 9
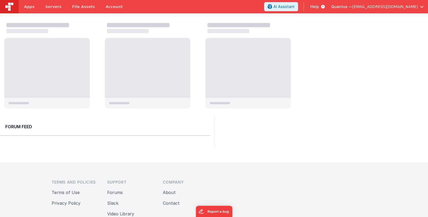
click at [353, 6] on span "Quantus —" at bounding box center [342, 6] width 21 height 5
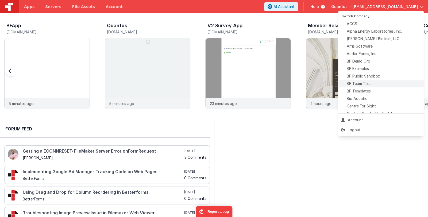
click at [384, 82] on div "BF Team Test" at bounding box center [381, 83] width 79 height 5
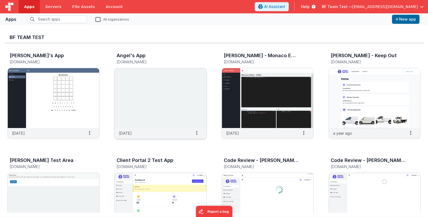
click at [143, 91] on img at bounding box center [161, 98] width 92 height 60
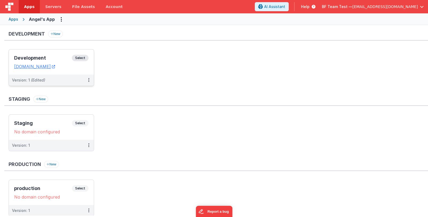
click at [50, 61] on div "Development Select" at bounding box center [51, 59] width 74 height 9
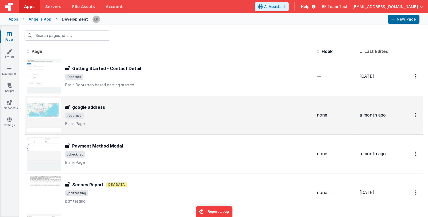
click at [143, 108] on div "google address" at bounding box center [189, 107] width 248 height 6
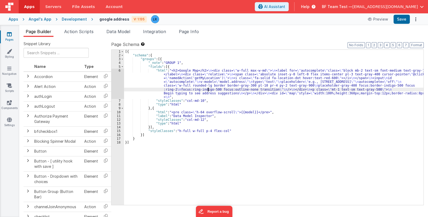
click at [208, 89] on div "[{ "schema" : { "groups" : [{ "_note" : "GROUP 1" , "fields" : [{ "html" : "<h2…" at bounding box center [274, 131] width 300 height 163
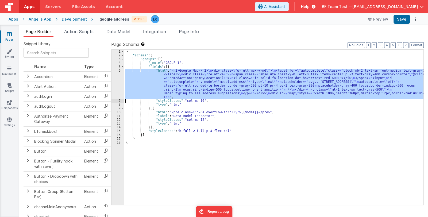
click at [120, 88] on div "6" at bounding box center [118, 84] width 13 height 30
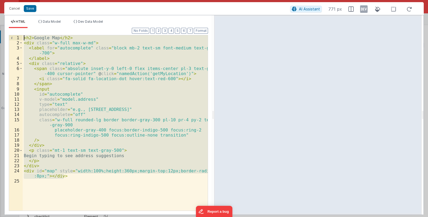
drag, startPoint x: 58, startPoint y: 169, endPoint x: 0, endPoint y: 7, distance: 171.1
click at [0, 7] on div "Cancel Save AI Assistant 771 px HTML Data Model Dev Data Model Format 7 6 5 4 3…" at bounding box center [214, 108] width 428 height 217
click at [13, 6] on button "Cancel" at bounding box center [14, 8] width 16 height 7
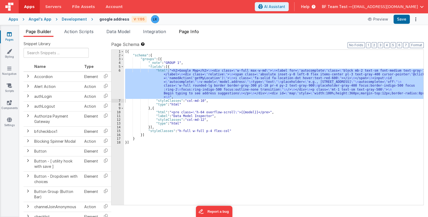
click at [186, 31] on span "Page Info" at bounding box center [189, 31] width 20 height 5
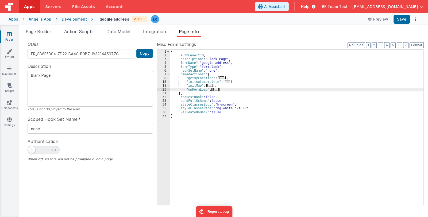
click at [215, 90] on span "..." at bounding box center [216, 89] width 5 height 3
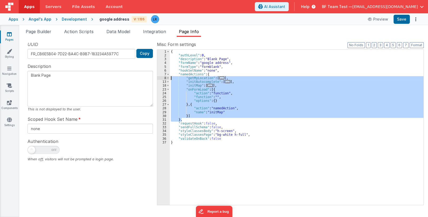
drag, startPoint x: 202, startPoint y: 118, endPoint x: 172, endPoint y: 79, distance: 49.7
click at [172, 79] on div "{ "authLevel" : 0 , "description" : "Blank Page" , "formName" : "google address…" at bounding box center [297, 131] width 254 height 163
click at [208, 85] on div "{ "authLevel" : 0 , "description" : "Blank Page" , "formName" : "google address…" at bounding box center [297, 127] width 254 height 155
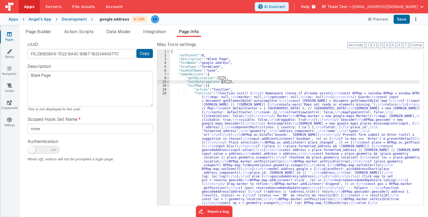
click at [225, 81] on span "..." at bounding box center [227, 81] width 5 height 3
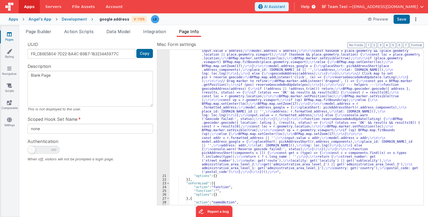
scroll to position [207, 0]
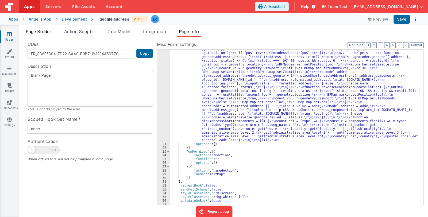
click at [43, 32] on span "Page Builder" at bounding box center [39, 31] width 26 height 5
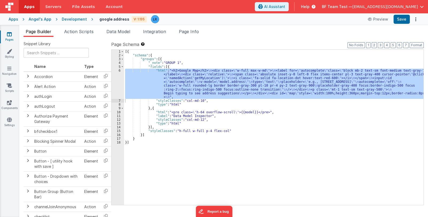
click at [176, 84] on div "[{ "schema" : { "groups" : [{ "_note" : "GROUP 1" , "fields" : [{ "html" : "<h2…" at bounding box center [274, 127] width 300 height 155
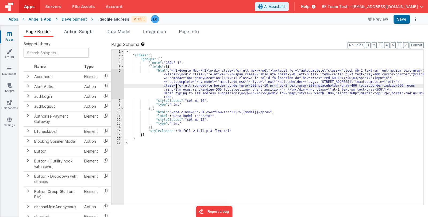
click at [117, 88] on div "6" at bounding box center [118, 84] width 13 height 30
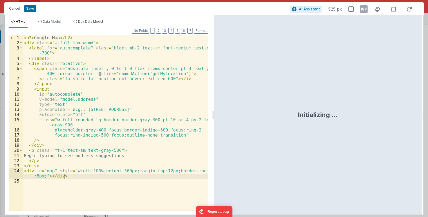
click at [71, 178] on div "< h2 > Google Map </ h2 > < div class = "w-full max-w-md" > < label for = "auto…" at bounding box center [115, 128] width 185 height 186
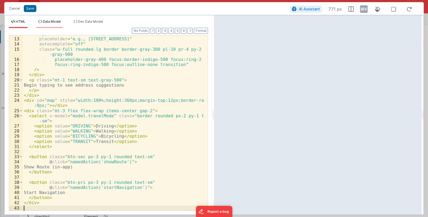
click at [56, 20] on span "Data Model" at bounding box center [52, 22] width 18 height 4
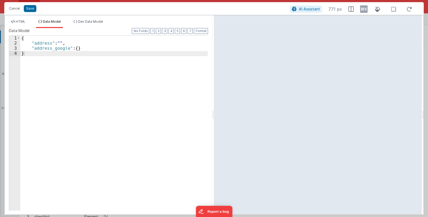
click at [84, 49] on div "{ "address" : "" , "address_google" : { } }" at bounding box center [114, 128] width 188 height 185
click at [33, 52] on div "{ "address" : "" , "address_google" : { } , "" }" at bounding box center [114, 128] width 188 height 185
paste textarea
click at [69, 55] on div "{ "address" : "" , "address_google" : { } , "travelMode" }" at bounding box center [114, 128] width 188 height 185
click at [66, 52] on div "{ "address" : "" , "address_google" : { } , "travelMode" : "" }" at bounding box center [114, 128] width 188 height 185
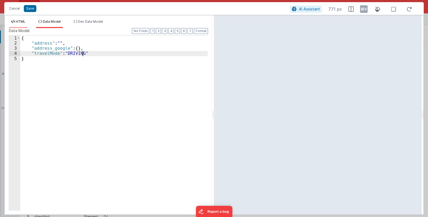
click at [20, 22] on span "HTML" at bounding box center [21, 22] width 10 height 4
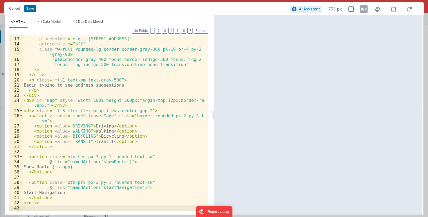
scroll to position [75, 0]
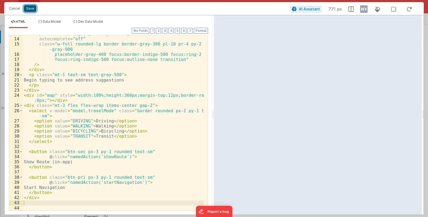
click at [31, 9] on button "Save" at bounding box center [30, 8] width 13 height 7
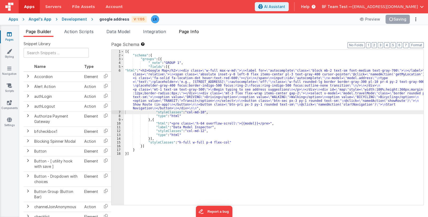
click at [191, 30] on span "Page Info" at bounding box center [189, 31] width 20 height 5
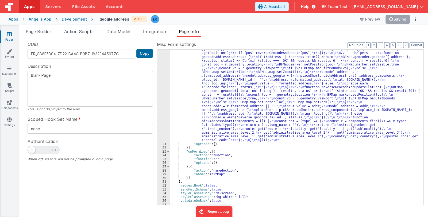
click at [240, 101] on div ""function" : "(function init() { \r\n // Namespace (reuse if already exists) \r…" at bounding box center [295, 129] width 250 height 345
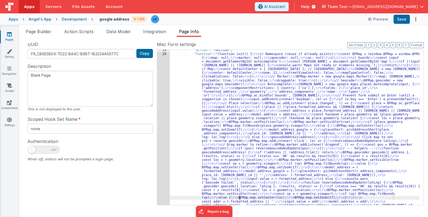
scroll to position [143, 0]
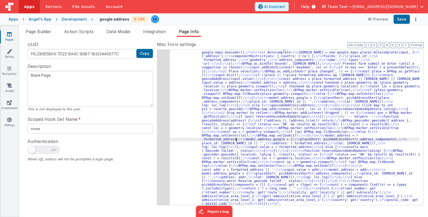
click at [235, 140] on div ""function" : "(function init() { \r\n // Namespace (reuse if already exists) \r…" at bounding box center [295, 192] width 250 height 345
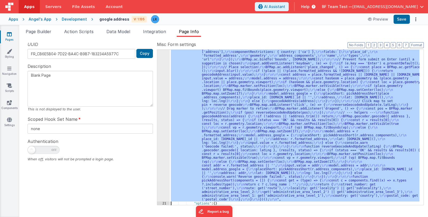
click at [163, 149] on div "20" at bounding box center [163, 109] width 13 height 186
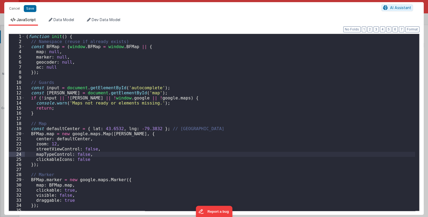
click at [211, 153] on div "( function init ( ) { // Namespace (reuse if already exists) const BFMap = ( wi…" at bounding box center [220, 127] width 391 height 187
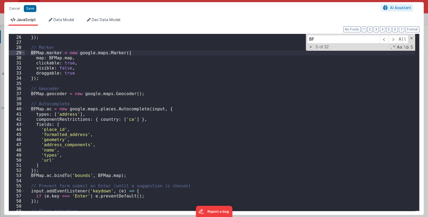
scroll to position [143, 0]
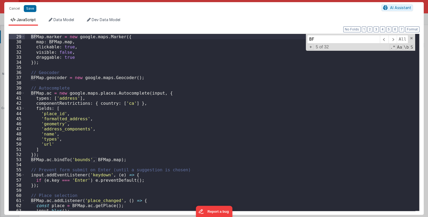
type input "BF"
click at [138, 162] on div "// Marker BFMap . marker = new google . maps . Marker ({ map : BFMap . map , cl…" at bounding box center [220, 122] width 391 height 187
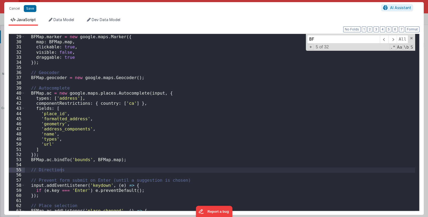
click at [39, 175] on div "// Marker BFMap . marker = new google . maps . Marker ({ map : BFMap . map , cl…" at bounding box center [220, 122] width 391 height 187
click at [65, 170] on div "// Marker BFMap . marker = new google . maps . Marker ({ map : BFMap . map , cl…" at bounding box center [220, 122] width 391 height 187
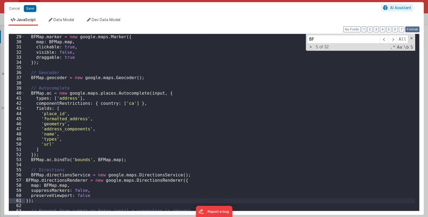
click at [409, 30] on button "Format" at bounding box center [413, 29] width 14 height 6
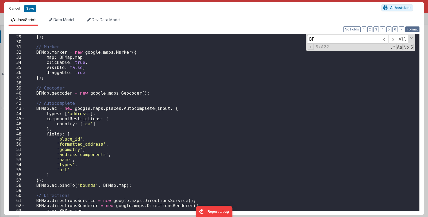
scroll to position [175, 0]
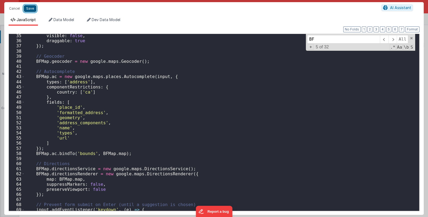
click at [30, 7] on button "Save" at bounding box center [30, 8] width 13 height 7
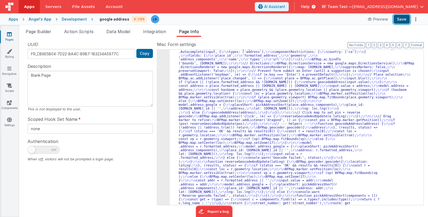
click at [405, 18] on button "Save" at bounding box center [402, 19] width 16 height 9
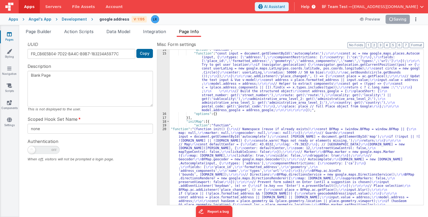
scroll to position [0, 0]
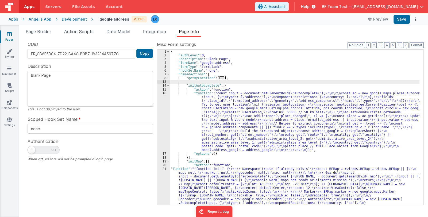
paste textarea
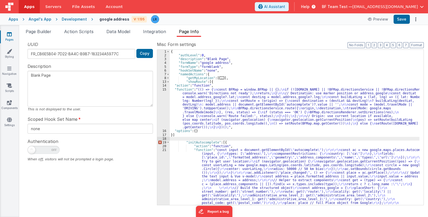
click at [189, 136] on div "{ "authLevel" : 0 , "description" : "Blank Page" , "formName" : "google address…" at bounding box center [295, 131] width 250 height 163
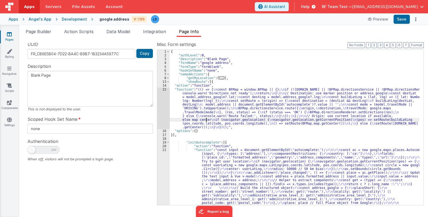
click at [206, 119] on div "{ "authLevel" : 0 , "description" : "Blank Page" , "formName" : "google address…" at bounding box center [295, 131] width 250 height 163
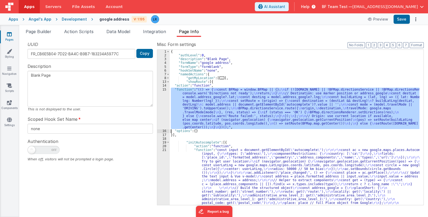
click at [163, 112] on div "15" at bounding box center [163, 109] width 13 height 42
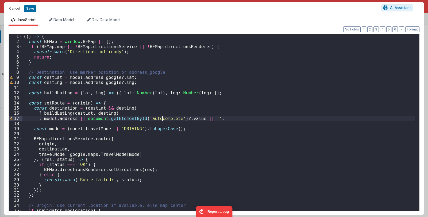
scroll to position [43, 0]
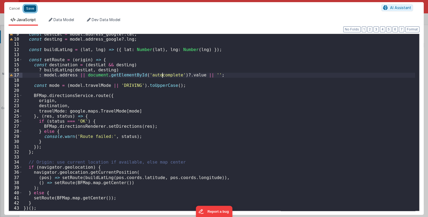
click at [32, 9] on button "Save" at bounding box center [30, 8] width 13 height 7
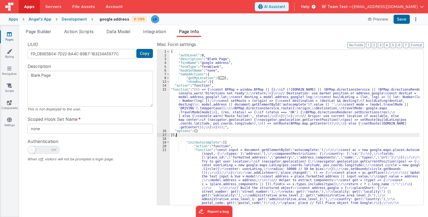
click at [185, 135] on div "{ "authLevel" : 0 , "description" : "Blank Page" , "formName" : "google address…" at bounding box center [295, 131] width 250 height 163
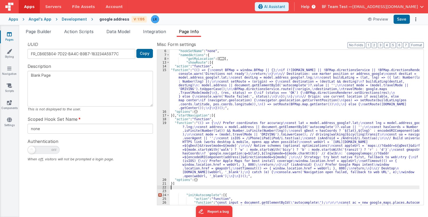
scroll to position [51, 0]
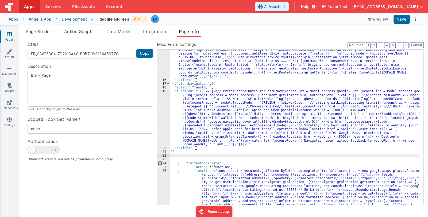
click at [190, 151] on div ""function" : "(() => { \n const BFMap = window.BFMap || {}; \n if (![DOMAIN_NAM…" at bounding box center [295, 165] width 250 height 258
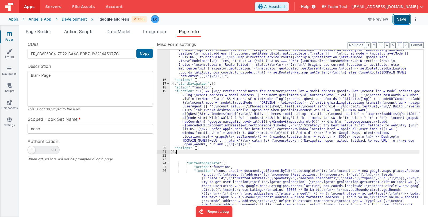
click at [404, 20] on button "Save" at bounding box center [402, 19] width 16 height 9
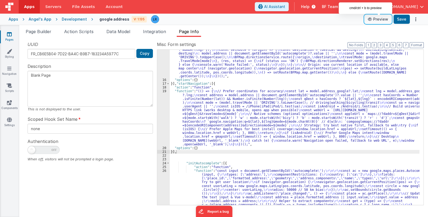
click at [376, 18] on button "Preview" at bounding box center [378, 19] width 27 height 9
click at [210, 132] on div ""function" : "(() => { \n const BFMap = window.BFMap || {}; \n if (![DOMAIN_NAM…" at bounding box center [295, 165] width 250 height 258
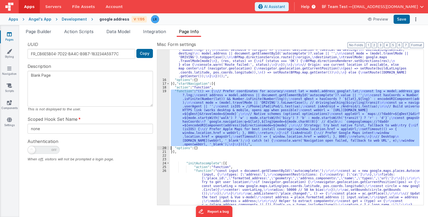
click at [162, 131] on div "19" at bounding box center [163, 117] width 13 height 57
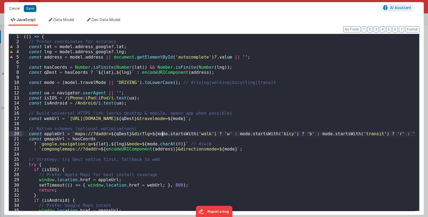
click at [11, 9] on button "Cancel" at bounding box center [14, 8] width 16 height 7
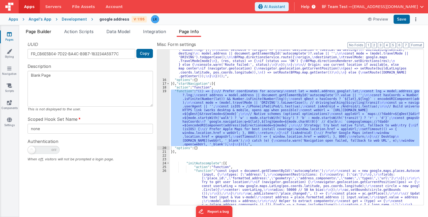
click at [41, 30] on span "Page Builder" at bounding box center [39, 31] width 26 height 5
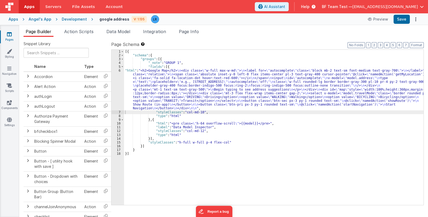
drag, startPoint x: 175, startPoint y: 88, endPoint x: 169, endPoint y: 91, distance: 6.9
click at [176, 88] on div "[{ "schema" : { "groups" : [{ "_note" : "GROUP 1" , "fields" : [{ "html" : "<h2…" at bounding box center [274, 131] width 300 height 163
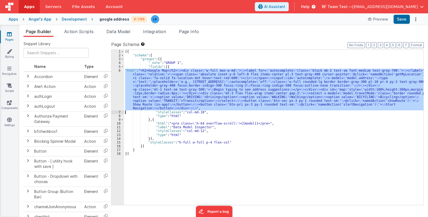
click at [119, 95] on div "6" at bounding box center [118, 90] width 13 height 42
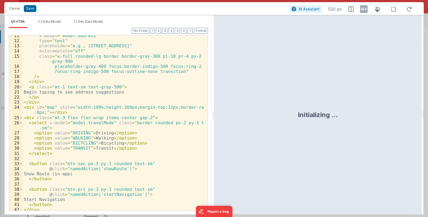
scroll to position [75, 0]
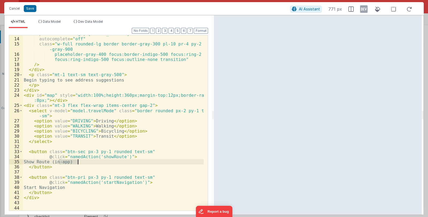
drag, startPoint x: 58, startPoint y: 162, endPoint x: 82, endPoint y: 164, distance: 23.4
click at [82, 164] on div "placeholder = "e.g., [STREET_ADDRESS]" autocomplete = "off" class = "w-full rou…" at bounding box center [113, 124] width 181 height 186
click at [69, 163] on div "placeholder = "e.g., [STREET_ADDRESS]" autocomplete = "off" class = "w-full rou…" at bounding box center [113, 123] width 181 height 176
drag, startPoint x: 59, startPoint y: 163, endPoint x: 78, endPoint y: 162, distance: 19.6
click at [78, 162] on div "placeholder = "e.g., [STREET_ADDRESS]" autocomplete = "off" class = "w-full rou…" at bounding box center [113, 124] width 181 height 186
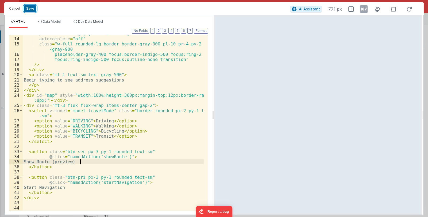
drag, startPoint x: 34, startPoint y: 10, endPoint x: 40, endPoint y: 8, distance: 7.0
click at [34, 10] on button "Save" at bounding box center [30, 8] width 13 height 7
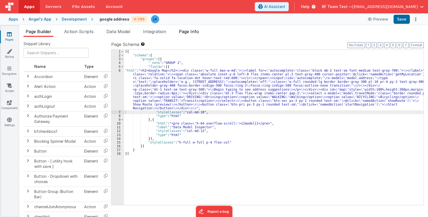
click at [196, 32] on span "Page Info" at bounding box center [189, 31] width 20 height 5
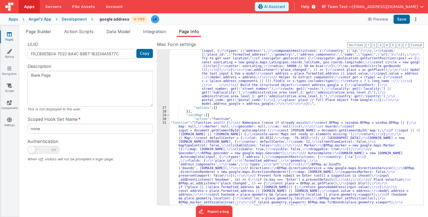
scroll to position [239, 0]
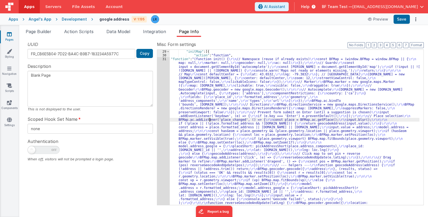
scroll to position [299, 0]
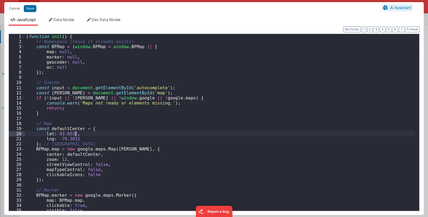
click at [163, 130] on div "( function init ( ) { // Namespace (reuse if already exists) const BFMap = ( wi…" at bounding box center [220, 127] width 391 height 187
click at [112, 150] on div "( function init ( ) { // Namespace (reuse if already exists) const BFMap = ( wi…" at bounding box center [220, 127] width 391 height 187
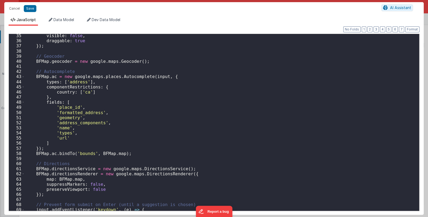
scroll to position [254, 0]
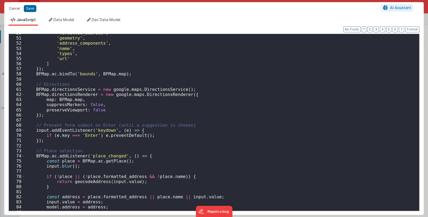
click at [14, 9] on button "Cancel" at bounding box center [14, 8] width 16 height 7
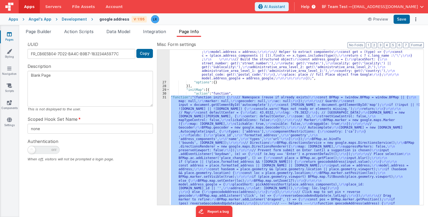
scroll to position [137, 0]
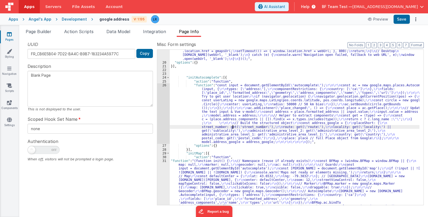
click at [232, 125] on div ""function" : "(() => { \n // Prefer coordinates for accuracy \n const lat = mod…" at bounding box center [295, 212] width 250 height 417
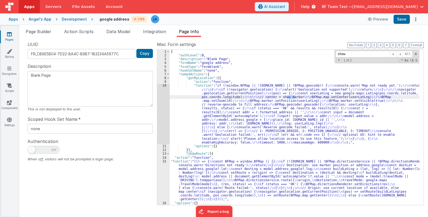
scroll to position [0, 0]
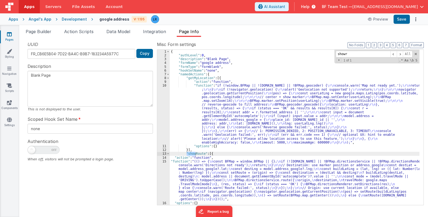
type input "showr"
click at [186, 155] on div "{ "authLevel" : 0 , "description" : "Blank Page" , "formName" : "google address…" at bounding box center [295, 131] width 250 height 163
drag, startPoint x: 187, startPoint y: 154, endPoint x: 202, endPoint y: 155, distance: 15.5
click at [202, 155] on div "{ "authLevel" : 0 , "description" : "Blank Page" , "formName" : "google address…" at bounding box center [295, 131] width 250 height 163
click at [413, 46] on button "Format" at bounding box center [417, 45] width 14 height 6
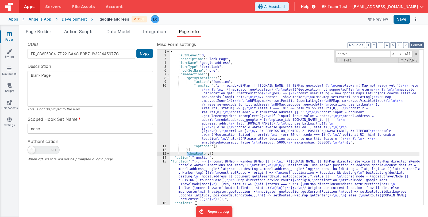
click at [413, 45] on button "Format" at bounding box center [417, 45] width 14 height 6
click at [41, 31] on span "Page Builder" at bounding box center [39, 31] width 26 height 5
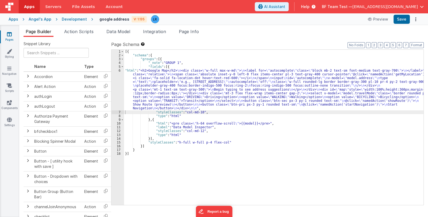
click at [181, 91] on div "[{ "schema" : { "groups" : [{ "_note" : "GROUP 1" , "fields" : [{ "html" : "<h2…" at bounding box center [274, 131] width 300 height 163
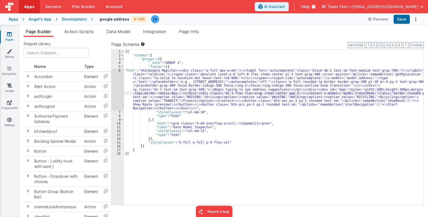
click at [116, 96] on div "6" at bounding box center [118, 90] width 13 height 42
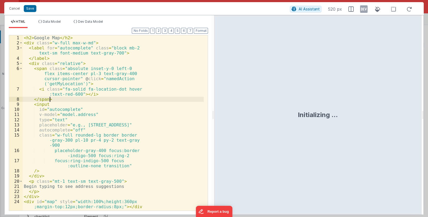
click at [138, 130] on div "< h2 > Google Map </ h2 > < div class = "w-full max-w-md" > < label for = "auto…" at bounding box center [113, 130] width 181 height 191
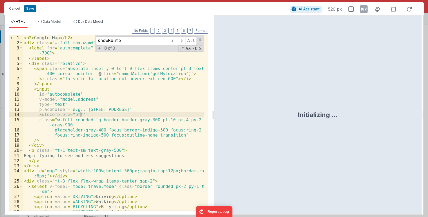
scroll to position [75, 0]
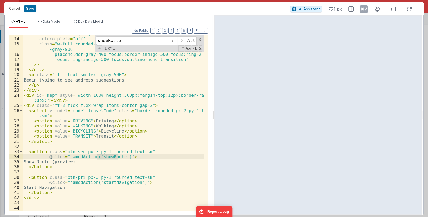
type input "showRoute"
click at [72, 158] on div "placeholder = "e.g., [STREET_ADDRESS]" autocomplete = "off" class = "w-full rou…" at bounding box center [113, 124] width 181 height 186
click at [11, 8] on button "Cancel" at bounding box center [14, 8] width 16 height 7
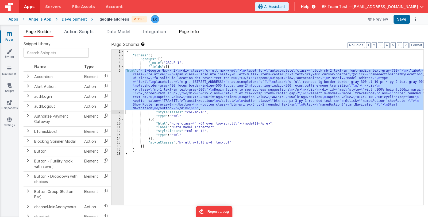
click at [196, 31] on span "Page Info" at bounding box center [189, 31] width 20 height 5
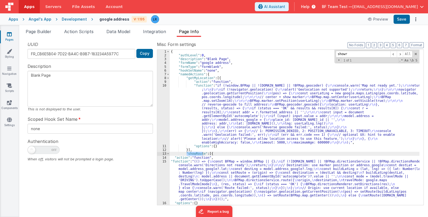
click at [216, 180] on div "{ "authLevel" : 0 , "description" : "Blank Page" , "formName" : "google address…" at bounding box center [295, 131] width 250 height 163
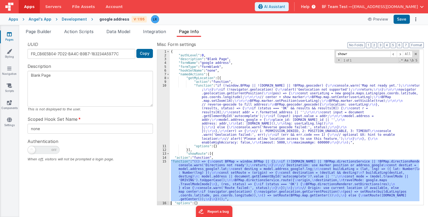
click at [161, 190] on div "15" at bounding box center [163, 181] width 13 height 42
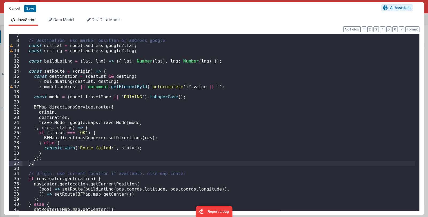
scroll to position [43, 0]
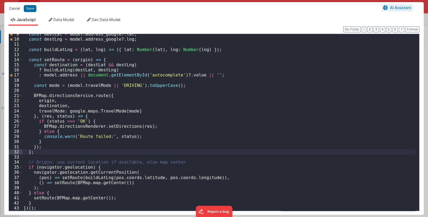
click at [12, 9] on button "Cancel" at bounding box center [14, 8] width 16 height 7
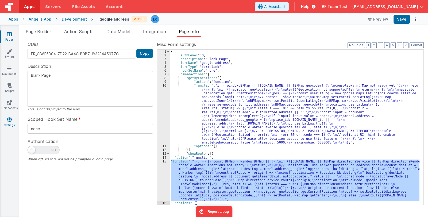
click at [10, 126] on link "Settings" at bounding box center [9, 122] width 19 height 11
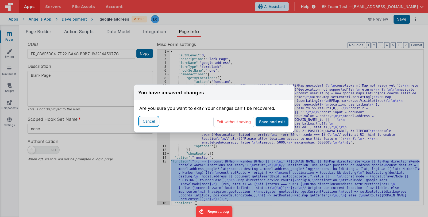
click at [150, 122] on button "Cancel" at bounding box center [148, 121] width 19 height 9
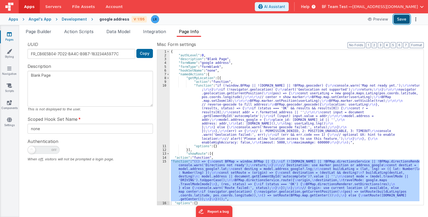
click at [401, 20] on button "Save" at bounding box center [402, 19] width 16 height 9
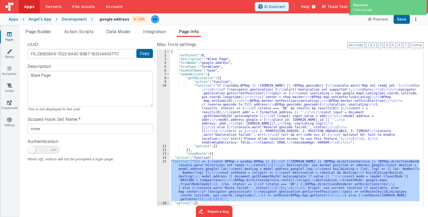
click at [7, 37] on link "Pages" at bounding box center [9, 37] width 19 height 11
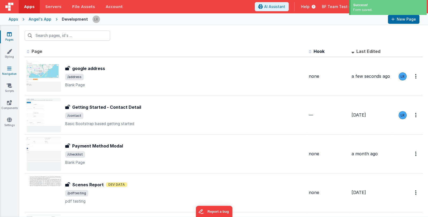
click at [10, 72] on link "Navigation" at bounding box center [9, 71] width 19 height 11
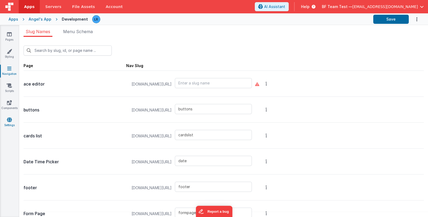
click at [5, 121] on link "Settings" at bounding box center [9, 122] width 19 height 11
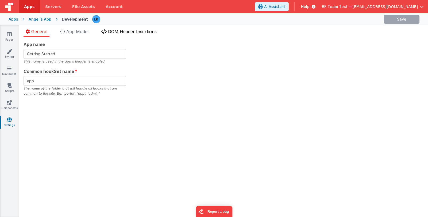
click at [120, 29] on span "DOM Header Insertions" at bounding box center [132, 31] width 49 height 5
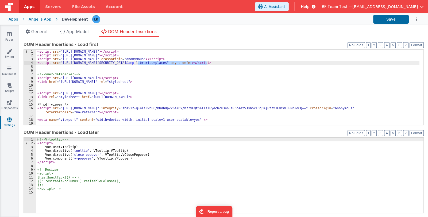
drag, startPoint x: 138, startPoint y: 63, endPoint x: 206, endPoint y: 63, distance: 68.0
click at [206, 63] on div "< script src = "[URL][DOMAIN_NAME]" > </ script > < script src = "[URL][DOMAIN_…" at bounding box center [227, 91] width 383 height 83
click at [397, 19] on button "Save" at bounding box center [392, 19] width 36 height 9
click at [8, 35] on icon at bounding box center [9, 34] width 5 height 5
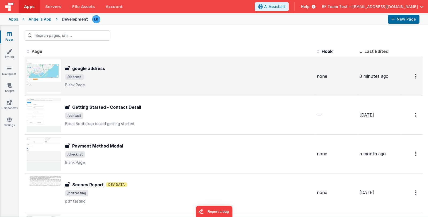
click at [145, 77] on span "/address" at bounding box center [189, 77] width 248 height 6
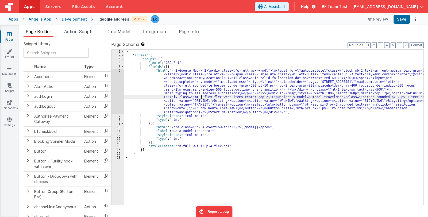
click at [201, 97] on div "[{ "schema" : { "groups" : [{ "_note" : "GROUP 1" , "fields" : [{ "html" : "<h2…" at bounding box center [274, 131] width 300 height 163
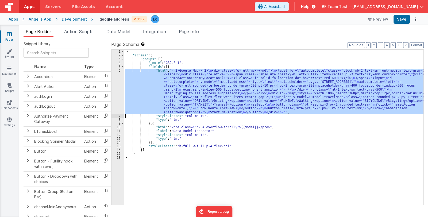
click at [118, 99] on div "6" at bounding box center [118, 91] width 13 height 45
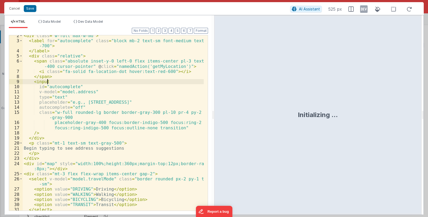
scroll to position [75, 0]
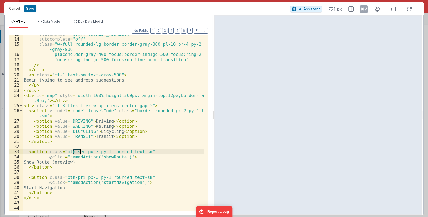
drag, startPoint x: 74, startPoint y: 152, endPoint x: 80, endPoint y: 152, distance: 6.7
click at [80, 152] on div "placeholder = "e.g., [STREET_ADDRESS]" autocomplete = "off" class = "w-full rou…" at bounding box center [113, 125] width 181 height 186
click at [104, 151] on div "placeholder = "e.g., [STREET_ADDRESS]" autocomplete = "off" class = "w-full rou…" at bounding box center [113, 125] width 181 height 186
click at [27, 7] on button "Save" at bounding box center [30, 8] width 13 height 7
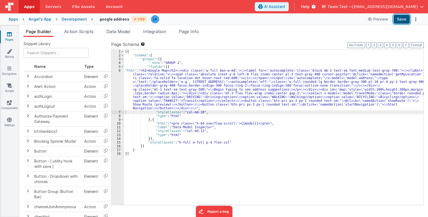
click at [401, 17] on button "Save" at bounding box center [402, 19] width 16 height 9
click at [191, 30] on span "Page Info" at bounding box center [189, 31] width 20 height 5
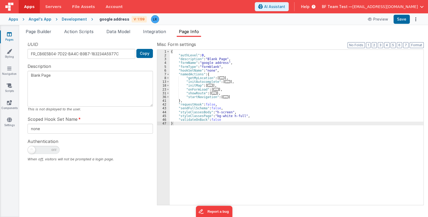
click at [255, 99] on div "{ "authLevel" : 0 , "description" : "Blank Page" , "formName" : "google address…" at bounding box center [297, 131] width 254 height 163
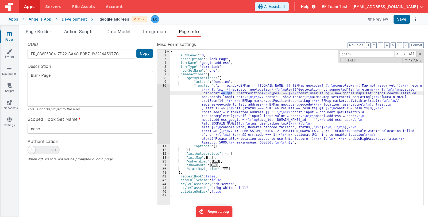
type input "getcu"
click at [215, 105] on div "{ "authLevel" : 0 , "description" : "Blank Page" , "formName" : "google address…" at bounding box center [297, 131] width 254 height 163
click at [162, 114] on div "10" at bounding box center [163, 114] width 13 height 61
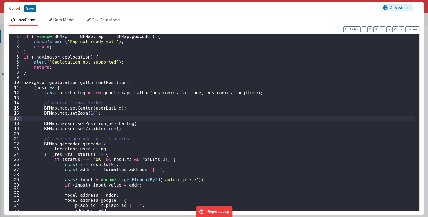
click at [161, 112] on div "if ( ! window . BFMap || ! BFMap . map || ! BFMap . geocoder ) { console . warn…" at bounding box center [218, 127] width 393 height 187
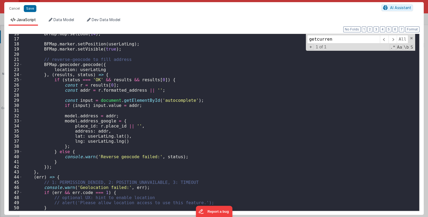
scroll to position [110, 0]
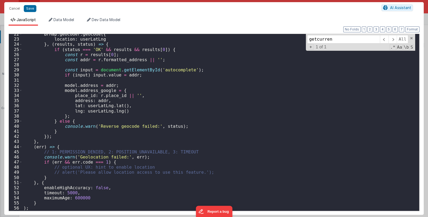
type input "getcurren"
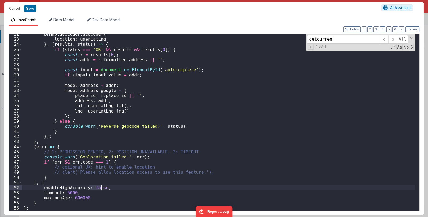
drag, startPoint x: 90, startPoint y: 188, endPoint x: 102, endPoint y: 188, distance: 11.8
click at [102, 188] on div "BFMap . geocoder . geocode ({ location : userLatLng } , ( results , status ) =>…" at bounding box center [218, 125] width 393 height 187
click at [31, 10] on button "Save" at bounding box center [30, 8] width 13 height 7
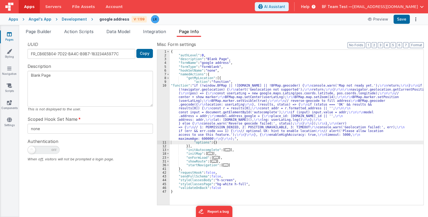
click at [271, 108] on div "{ "authLevel" : 0 , "description" : "Blank Page" , "formName" : "google address…" at bounding box center [297, 131] width 254 height 163
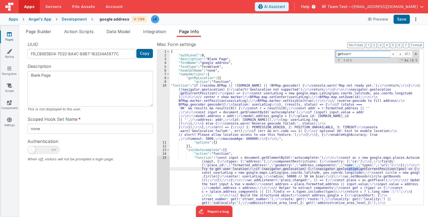
scroll to position [32, 0]
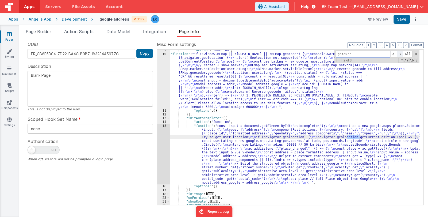
type input "getcurr"
click at [401, 53] on span at bounding box center [400, 54] width 6 height 7
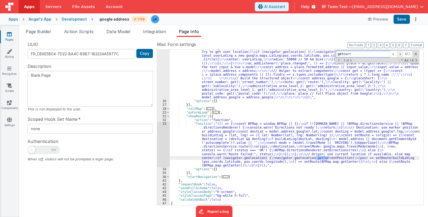
scroll to position [117, 0]
click at [229, 151] on div ""function" : "const input = document.getElementById( \" autocomplete \" ); \r\n…" at bounding box center [295, 149] width 250 height 220
click at [164, 157] on div "33" at bounding box center [163, 144] width 13 height 45
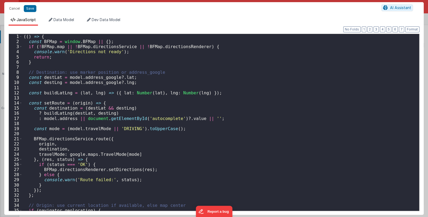
click at [164, 157] on div "Cancel Save AI Assistant JavaScript Data Model Dev Data Model Format 7 6 5 4 3 …" at bounding box center [214, 108] width 428 height 217
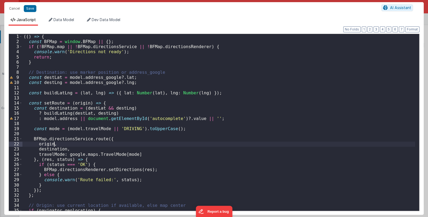
click at [166, 144] on div "(( ) => { const BFMap = window . BFMap || { } ; if ( ! BFMap . map || ! BFMap .…" at bounding box center [218, 127] width 393 height 187
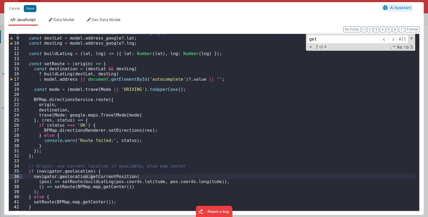
scroll to position [43, 0]
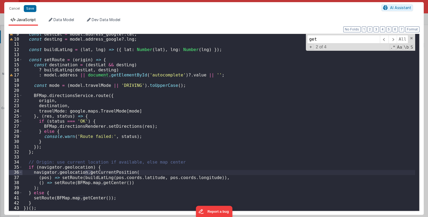
type input "get"
click at [12, 7] on button "Cancel" at bounding box center [14, 8] width 16 height 7
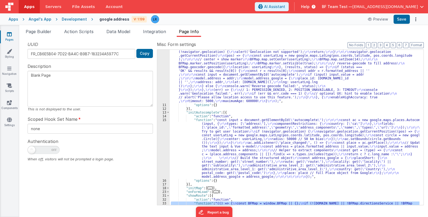
scroll to position [0, 0]
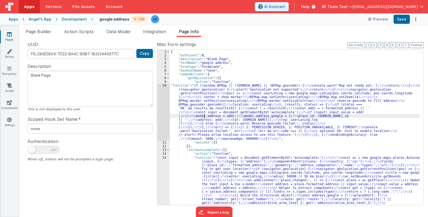
click at [205, 116] on div "{ "authLevel" : 0 , "description" : "Blank Page" , "formName" : "google address…" at bounding box center [295, 160] width 250 height 220
click at [160, 120] on div "10" at bounding box center [163, 112] width 13 height 57
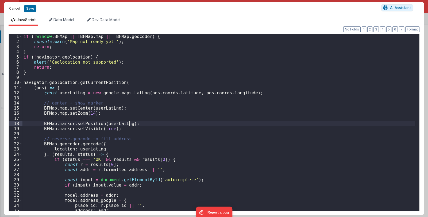
click at [160, 120] on div "if ( ! window . BFMap || ! BFMap . map || ! BFMap . geocoder ) { console . warn…" at bounding box center [218, 127] width 393 height 187
click at [58, 88] on div "if ( ! window . BFMap || ! BFMap . map || ! BFMap . geocoder ) { console . warn…" at bounding box center [218, 127] width 393 height 187
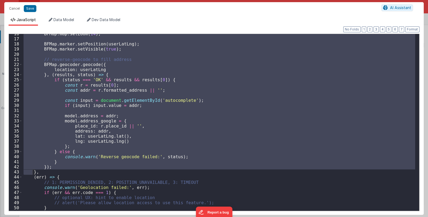
scroll to position [110, 0]
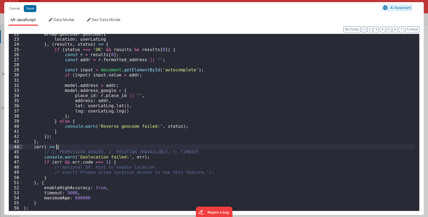
click at [62, 148] on div "BFMap . geocoder . geocode ({ location : userLatLng } , ( results , status ) =>…" at bounding box center [218, 125] width 393 height 187
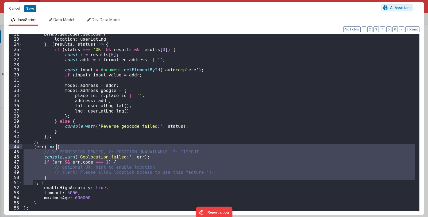
click at [62, 148] on div "BFMap . geocoder . geocode ({ location : userLatLng } , ( results , status ) =>…" at bounding box center [218, 125] width 393 height 187
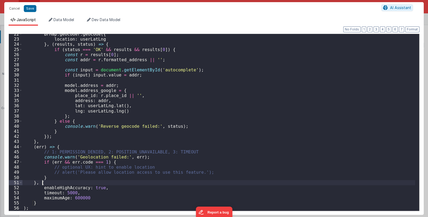
click at [50, 183] on div "BFMap . geocoder . geocode ({ location : userLatLng } , ( results , status ) =>…" at bounding box center [218, 125] width 393 height 187
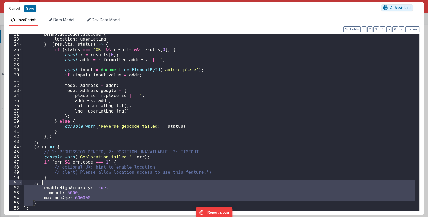
click at [50, 183] on div "BFMap . geocoder . geocode ({ location : userLatLng } , ( results , status ) =>…" at bounding box center [218, 125] width 393 height 187
drag, startPoint x: 40, startPoint y: 182, endPoint x: 39, endPoint y: 204, distance: 22.8
click at [39, 204] on div "BFMap . geocoder . geocode ({ location : userLatLng } , ( results , status ) =>…" at bounding box center [218, 125] width 393 height 187
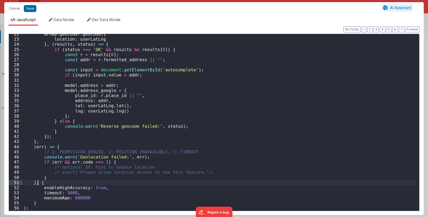
click at [38, 184] on div "BFMap . geocoder . geocode ({ location : userLatLng } , ( results , status ) =>…" at bounding box center [218, 125] width 393 height 187
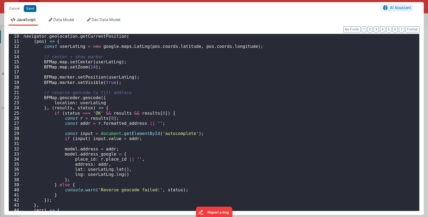
click at [127, 37] on div "navigator . geolocation . getCurrentPosition ( ( pos ) => { const userLatLng = …" at bounding box center [218, 127] width 393 height 187
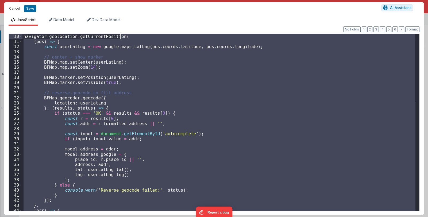
click at [127, 37] on div "navigator . geolocation . getCurrentPosition ( ( pos ) => { const userLatLng = …" at bounding box center [218, 127] width 393 height 187
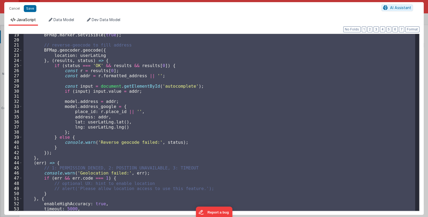
scroll to position [110, 0]
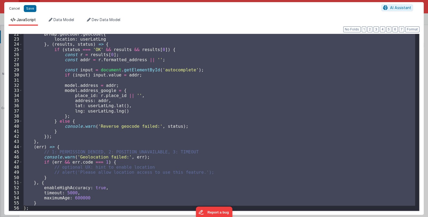
click at [14, 10] on button "Cancel" at bounding box center [14, 8] width 16 height 7
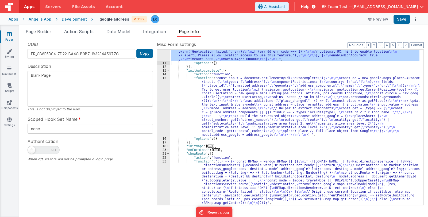
scroll to position [117, 0]
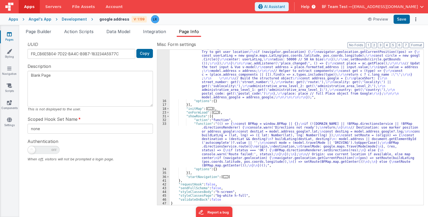
click at [215, 149] on div ""function" : "const input = document.getElementById( \" autocomplete \" ); \r\n…" at bounding box center [295, 149] width 250 height 220
click at [163, 152] on div "33" at bounding box center [163, 144] width 13 height 45
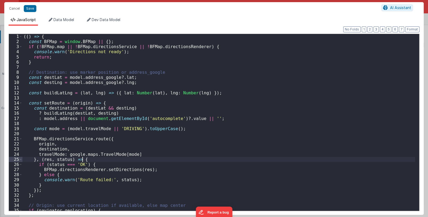
click at [163, 152] on div "(( ) => { const BFMap = window . BFMap || { } ; if ( ! BFMap . map || ! BFMap .…" at bounding box center [218, 127] width 393 height 187
click at [111, 139] on div "(( ) => { const BFMap = window . BFMap || { } ; if ( ! BFMap . map || ! BFMap .…" at bounding box center [218, 127] width 393 height 187
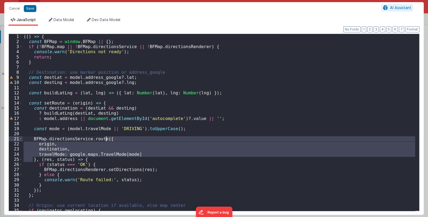
click at [111, 139] on div "(( ) => { const BFMap = window . BFMap || { } ; if ( ! BFMap . map || ! BFMap .…" at bounding box center [218, 127] width 393 height 187
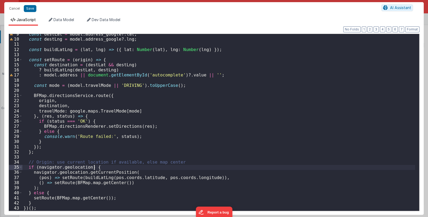
click at [100, 167] on div "const destLat = model . address_google ?. lat ; const destLng = model . address…" at bounding box center [218, 125] width 393 height 187
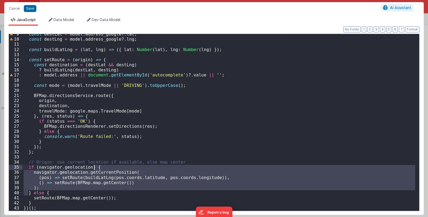
click at [100, 167] on div "const destLat = model . address_google ?. lat ; const destLng = model . address…" at bounding box center [218, 125] width 393 height 187
click at [55, 192] on div "const destLat = model . address_google ?. lat ; const destLng = model . address…" at bounding box center [218, 125] width 393 height 187
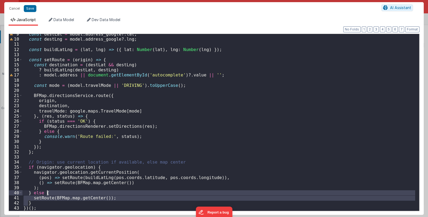
click at [55, 192] on div "const destLat = model . address_google ?. lat ; const destLng = model . address…" at bounding box center [218, 125] width 393 height 187
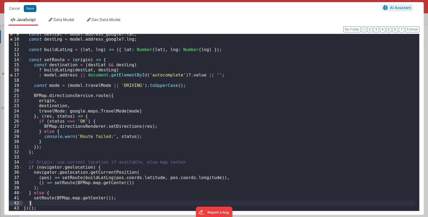
click at [35, 202] on div "const destLat = model . address_google ?. lat ; const destLng = model . address…" at bounding box center [218, 125] width 393 height 187
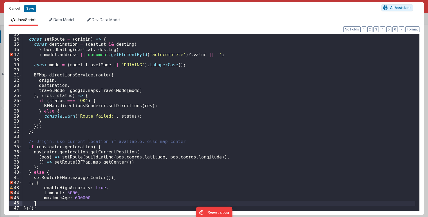
scroll to position [64, 0]
click at [33, 184] on div "const setRoute = ( origin ) => { const destination = ( destLat && destLng ) ? b…" at bounding box center [218, 125] width 393 height 187
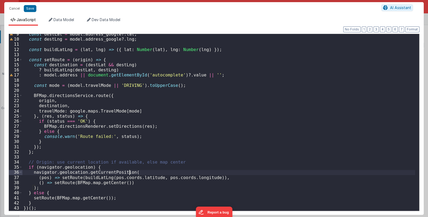
click at [131, 174] on div "const destLat = model . address_google ?. lat ; const destLng = model . address…" at bounding box center [218, 125] width 393 height 187
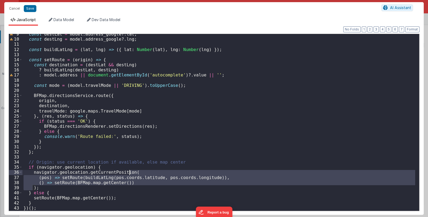
click at [131, 174] on div "const destLat = model . address_google ?. lat ; const destLng = model . address…" at bounding box center [218, 125] width 393 height 187
click at [137, 185] on div "const destLat = model . address_google ?. lat ; const destLng = model . address…" at bounding box center [218, 122] width 393 height 177
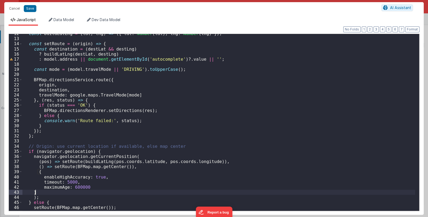
scroll to position [69, 0]
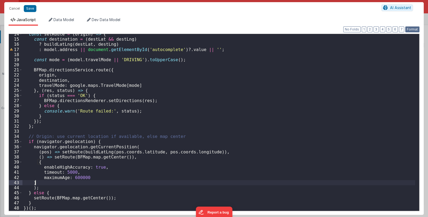
click at [418, 30] on button "Format" at bounding box center [413, 29] width 14 height 6
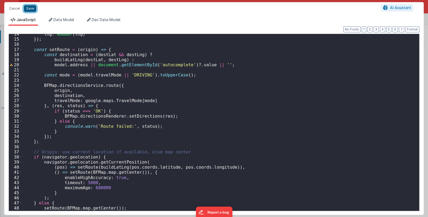
click at [31, 9] on button "Save" at bounding box center [30, 8] width 13 height 7
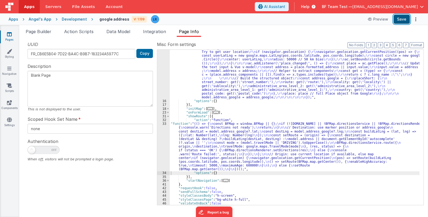
click at [405, 19] on button "Save" at bounding box center [402, 19] width 16 height 9
